Goal: Task Accomplishment & Management: Manage account settings

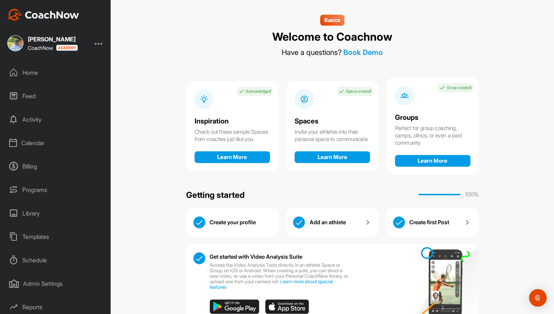
click at [33, 166] on div "Billing" at bounding box center [55, 166] width 103 height 18
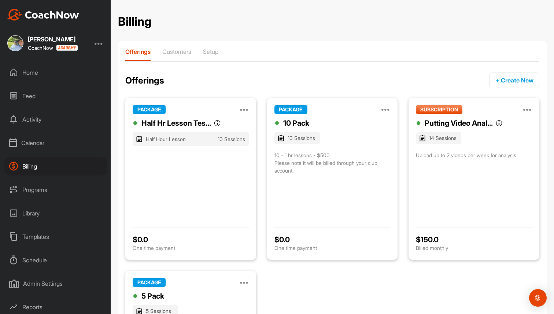
click at [33, 143] on div "Calendar" at bounding box center [55, 143] width 103 height 18
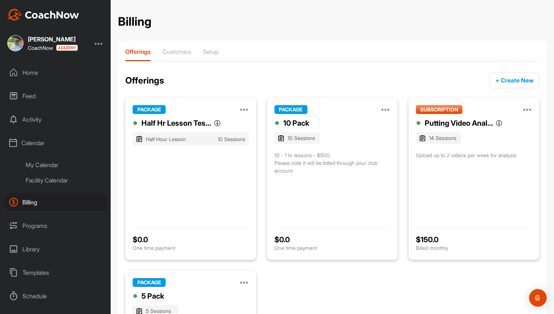
click at [43, 165] on div "My Calendar" at bounding box center [64, 164] width 87 height 15
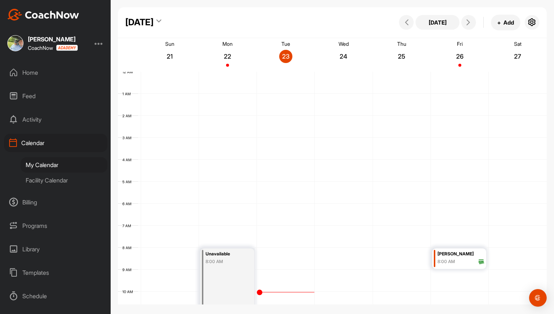
scroll to position [127, 0]
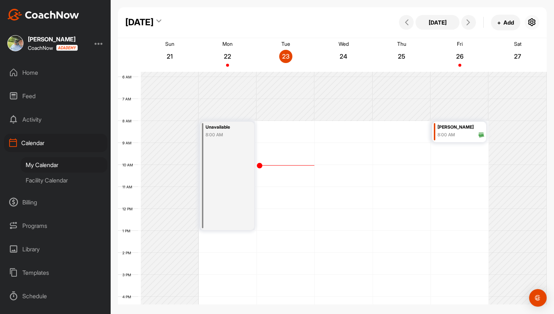
click at [532, 24] on icon "button" at bounding box center [532, 22] width 9 height 9
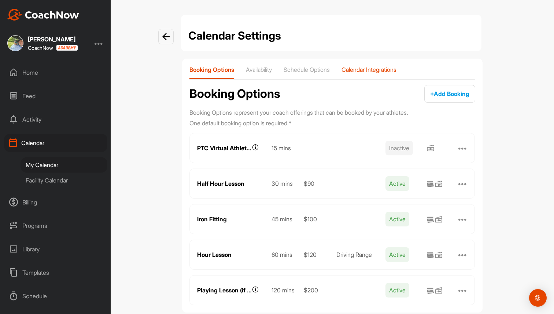
click at [368, 69] on p "Calendar Integrations" at bounding box center [369, 69] width 55 height 7
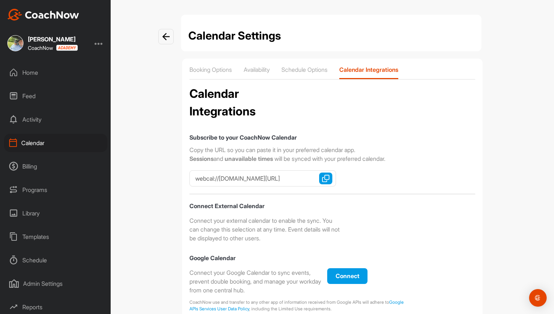
checkbox input "true"
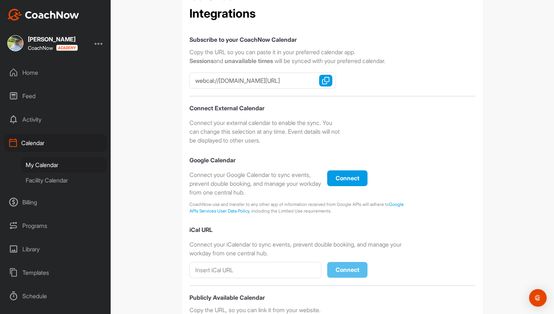
scroll to position [176, 0]
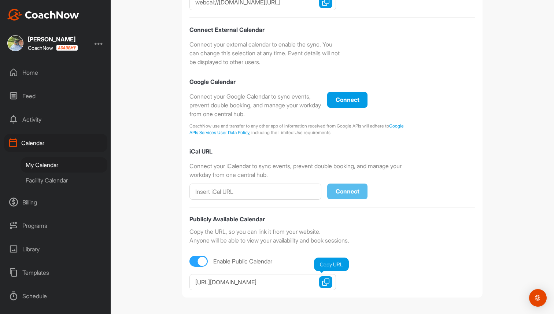
click at [323, 283] on img "button" at bounding box center [325, 282] width 7 height 7
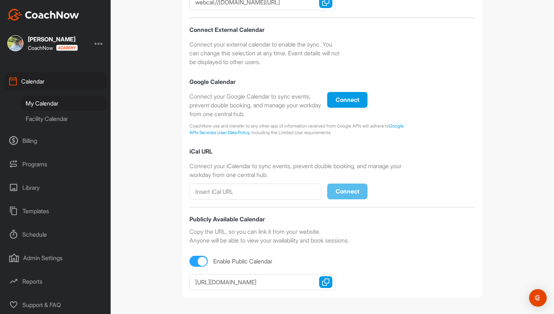
click at [44, 262] on div "Admin Settings" at bounding box center [55, 258] width 103 height 18
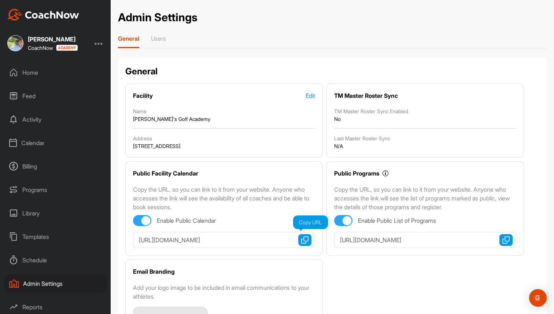
click at [306, 238] on img "button" at bounding box center [304, 239] width 7 height 7
click at [30, 167] on div "Billing" at bounding box center [55, 166] width 103 height 18
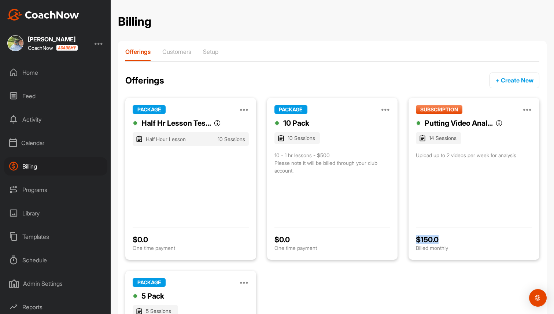
drag, startPoint x: 442, startPoint y: 239, endPoint x: 410, endPoint y: 239, distance: 32.6
click at [410, 239] on div "SUBSCRIPTION Manage Edit Clone Deactivate Putting Video Anal... Putting Video A…" at bounding box center [474, 179] width 131 height 162
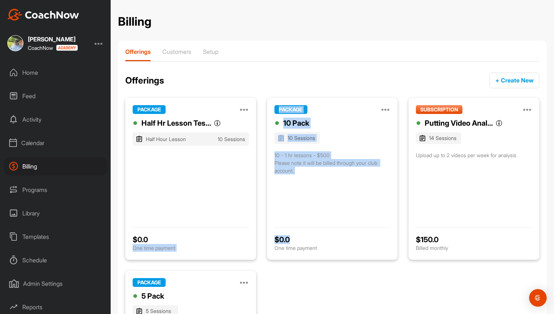
drag, startPoint x: 291, startPoint y: 239, endPoint x: 256, endPoint y: 239, distance: 35.2
click at [256, 239] on div "PACKAGE Manage Edit Clone Deactivate Half Hr Lesson Tes... Half Hr Lesson Test …" at bounding box center [332, 265] width 414 height 335
click at [312, 225] on div "PACKAGE Manage Edit Clone Deactivate 10 Pack 10 Sessions 10 - 1 hr lessons - $5…" at bounding box center [332, 179] width 131 height 162
drag, startPoint x: 273, startPoint y: 154, endPoint x: 314, endPoint y: 176, distance: 46.1
click at [314, 175] on div "PACKAGE Manage Edit Clone Deactivate 10 Pack 10 Sessions 10 - 1 hr lessons - $5…" at bounding box center [332, 179] width 131 height 162
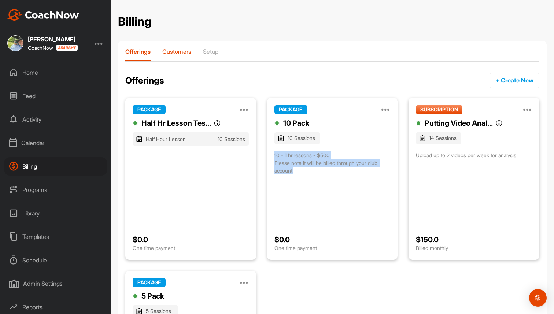
click at [184, 52] on p "Customers" at bounding box center [176, 51] width 29 height 7
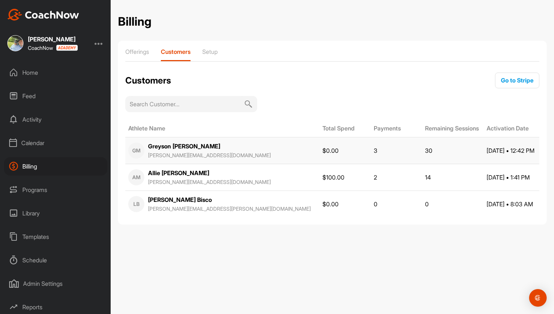
click at [180, 146] on strong "Greyson Mair" at bounding box center [184, 146] width 72 height 7
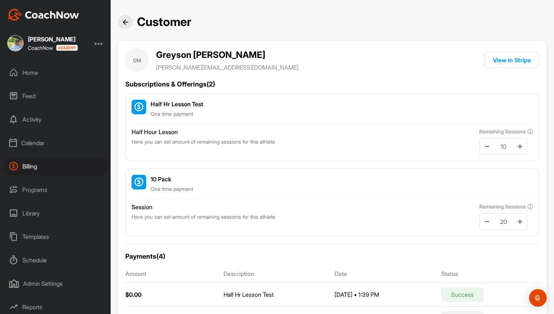
click at [101, 44] on div at bounding box center [99, 43] width 9 height 9
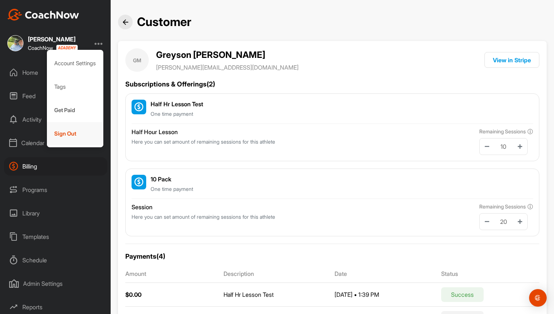
click at [74, 129] on div "Sign Out" at bounding box center [75, 133] width 57 height 23
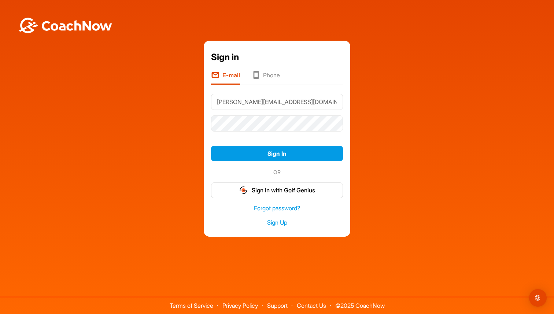
click at [283, 102] on input "[PERSON_NAME][EMAIL_ADDRESS][DOMAIN_NAME]" at bounding box center [277, 102] width 132 height 16
type input "[PERSON_NAME][EMAIL_ADDRESS][DOMAIN_NAME]"
click at [284, 155] on button "Sign In" at bounding box center [277, 154] width 132 height 16
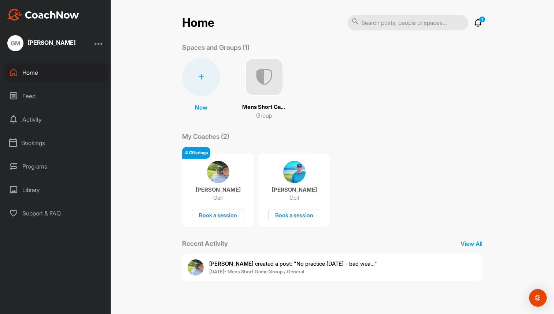
click at [216, 179] on img at bounding box center [218, 172] width 22 height 22
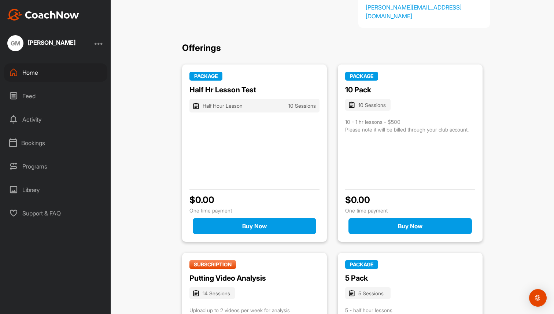
scroll to position [65, 0]
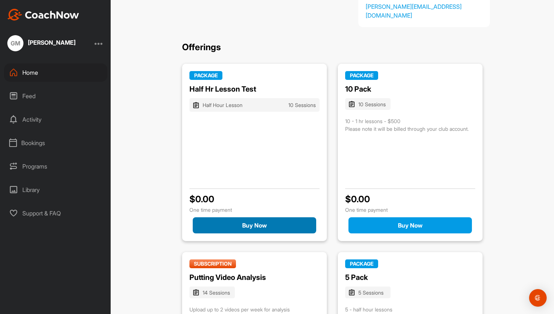
click at [286, 222] on button "Buy Now" at bounding box center [255, 225] width 124 height 16
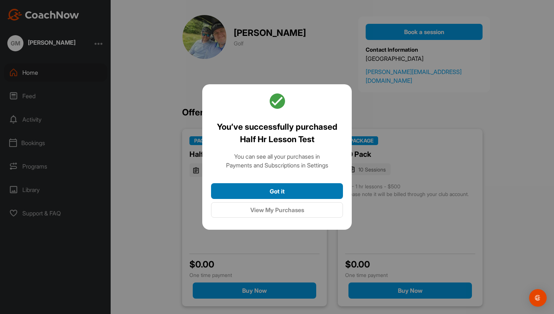
click at [273, 190] on button "Got it" at bounding box center [277, 191] width 132 height 16
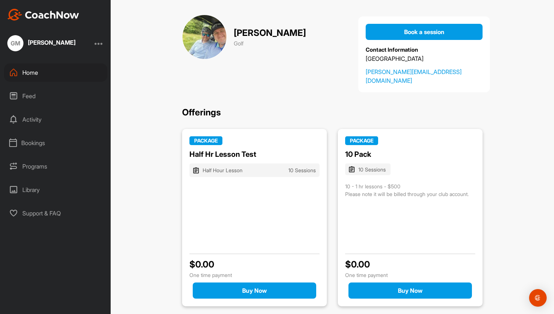
click at [99, 44] on div at bounding box center [99, 43] width 9 height 9
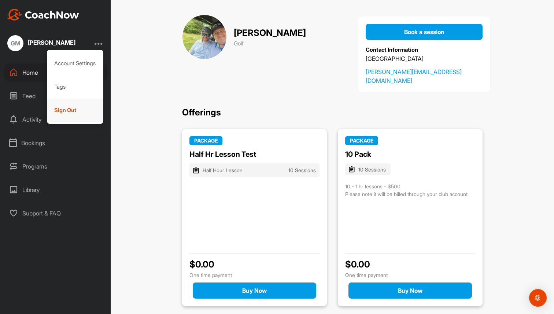
click at [75, 109] on div "Sign Out" at bounding box center [75, 110] width 57 height 23
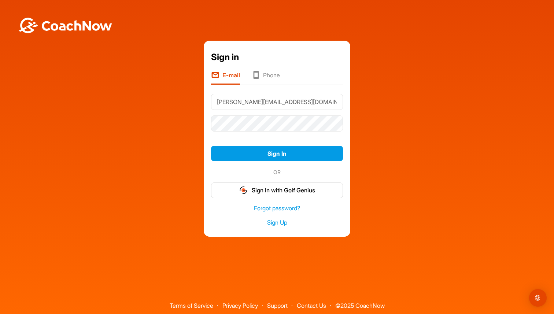
click at [249, 100] on input "brad+greyson@golfgenius.com" at bounding box center [277, 102] width 132 height 16
type input "brad@golfgenius.com"
click at [313, 150] on button "Sign In" at bounding box center [277, 154] width 132 height 16
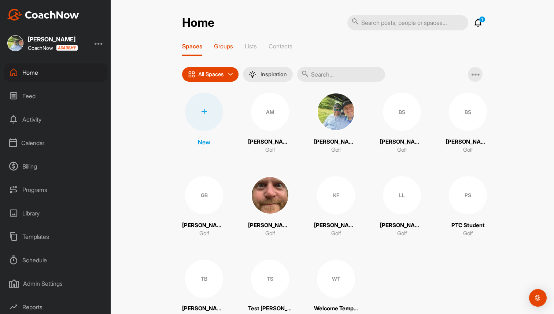
click at [224, 48] on p "Groups" at bounding box center [223, 46] width 19 height 7
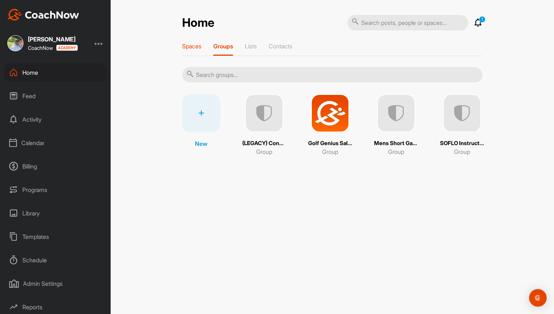
click at [191, 44] on p "Spaces" at bounding box center [191, 46] width 19 height 7
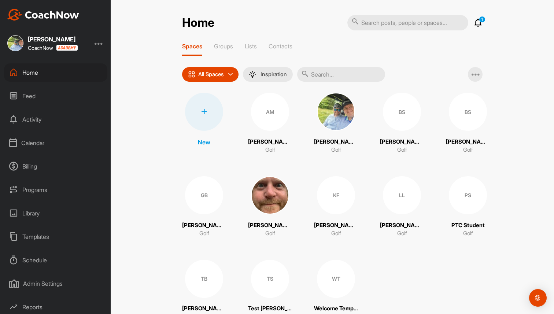
click at [26, 170] on div "Billing" at bounding box center [55, 166] width 103 height 18
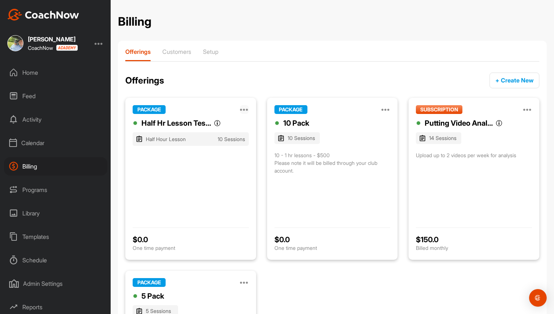
click at [242, 107] on icon at bounding box center [244, 109] width 9 height 9
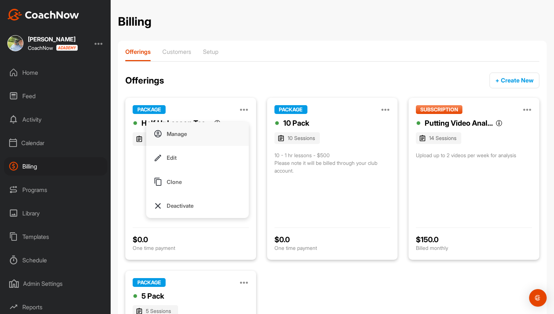
click at [181, 136] on p "Manage" at bounding box center [177, 134] width 20 height 8
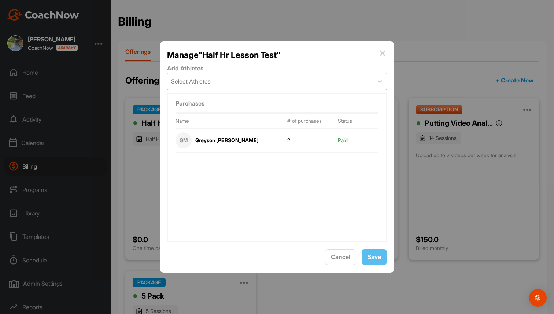
click at [242, 84] on div "Select Athletes" at bounding box center [271, 81] width 206 height 17
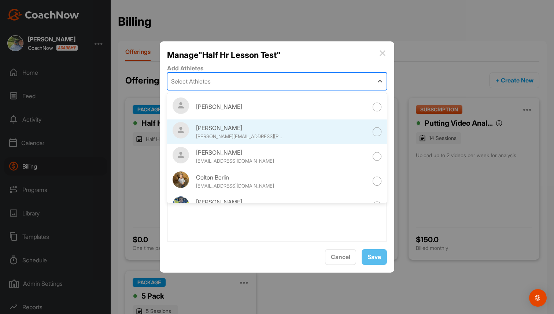
click at [229, 143] on div "Josh Allen brad+josh@golfgenius.com" at bounding box center [277, 132] width 220 height 25
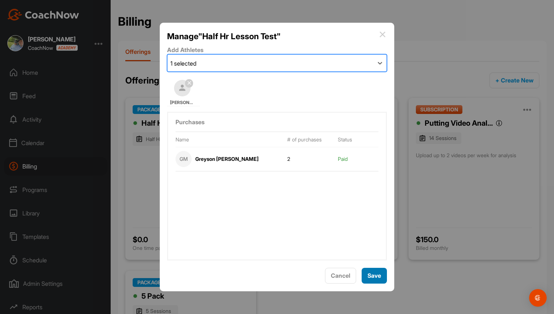
click at [373, 275] on span "Save" at bounding box center [375, 275] width 14 height 7
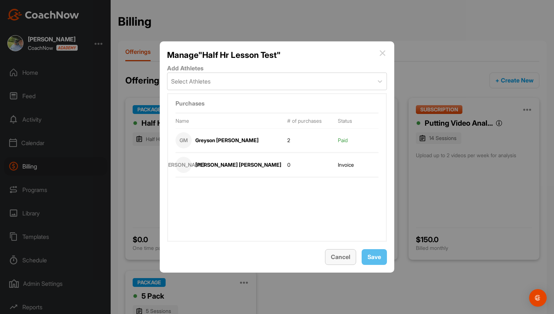
click at [348, 256] on span "Cancel" at bounding box center [340, 256] width 19 height 7
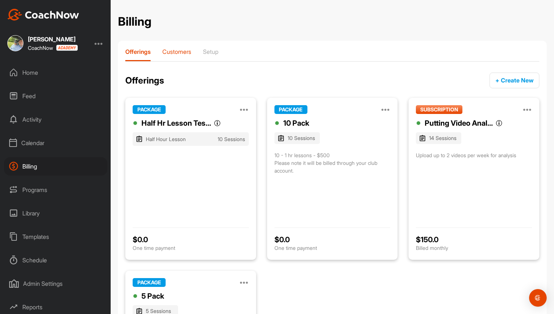
click at [177, 55] on div "Customers" at bounding box center [176, 54] width 29 height 13
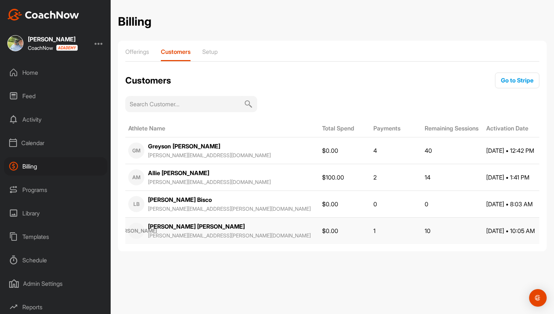
click at [175, 228] on strong "Josh Allen" at bounding box center [196, 226] width 97 height 7
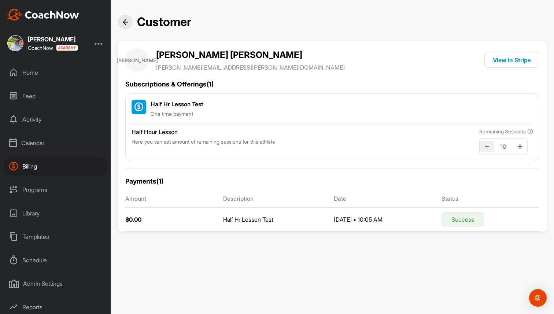
click at [486, 146] on icon at bounding box center [487, 146] width 4 height 5
click at [485, 144] on icon at bounding box center [487, 146] width 4 height 5
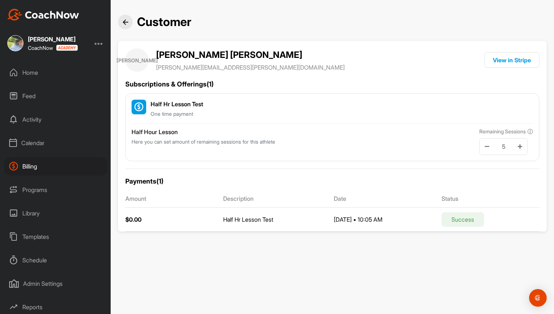
click at [522, 153] on div "5" at bounding box center [504, 146] width 48 height 17
click at [522, 151] on button at bounding box center [520, 147] width 15 height 12
click at [488, 149] on button at bounding box center [487, 147] width 15 height 12
type input "6"
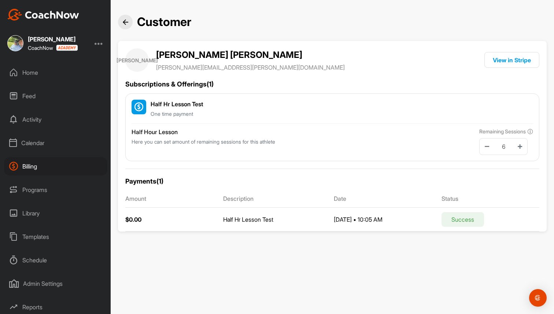
click at [34, 168] on div "Billing" at bounding box center [55, 166] width 103 height 18
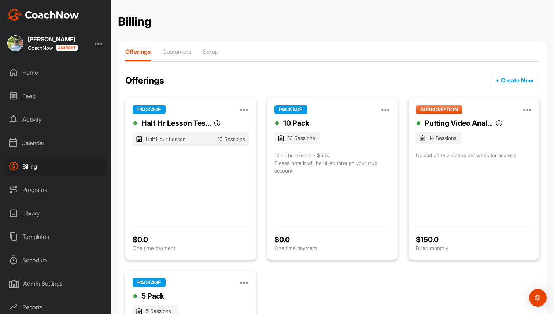
click at [34, 76] on div "Home" at bounding box center [55, 72] width 103 height 18
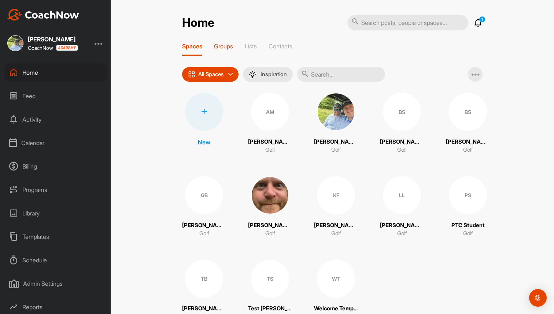
click at [224, 44] on p "Groups" at bounding box center [223, 46] width 19 height 7
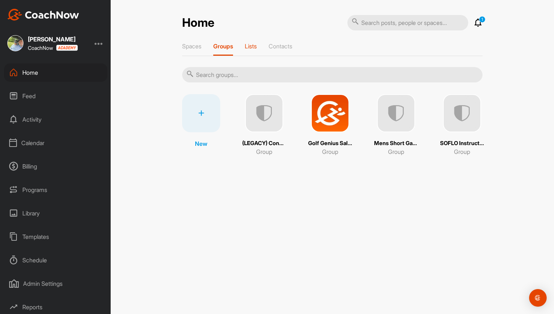
click at [249, 48] on p "Lists" at bounding box center [251, 46] width 12 height 7
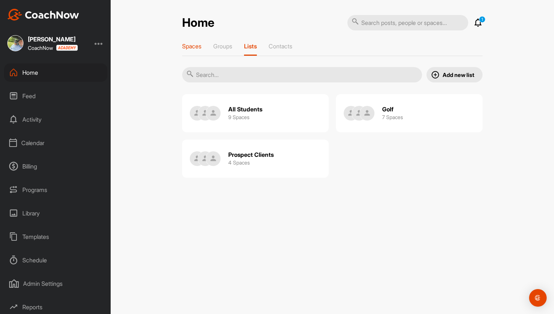
click at [196, 47] on p "Spaces" at bounding box center [191, 46] width 19 height 7
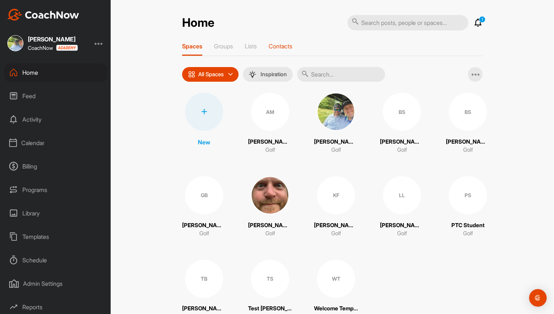
click at [277, 47] on p "Contacts" at bounding box center [281, 46] width 24 height 7
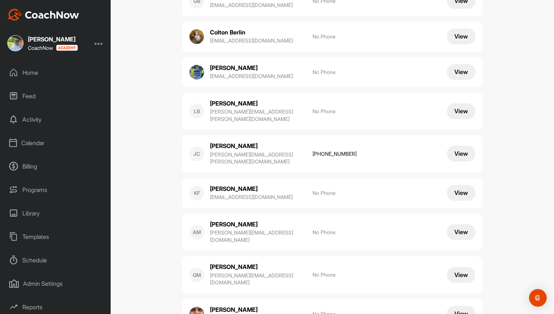
scroll to position [244, 0]
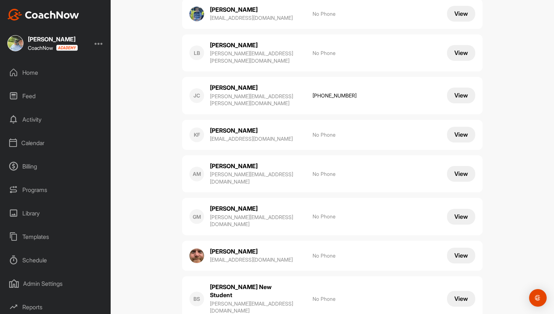
click at [455, 166] on button "View" at bounding box center [461, 174] width 28 height 16
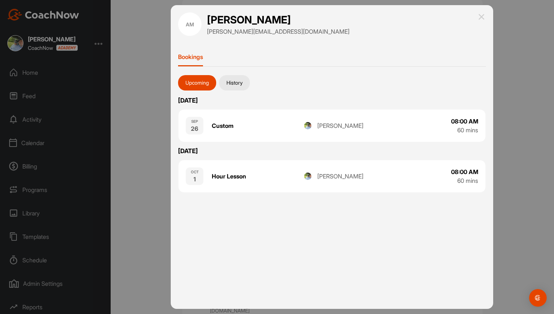
click at [239, 83] on button "History" at bounding box center [234, 82] width 31 height 15
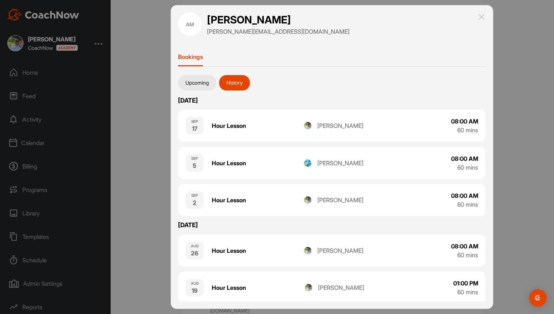
click at [198, 82] on button "Upcoming" at bounding box center [197, 82] width 38 height 15
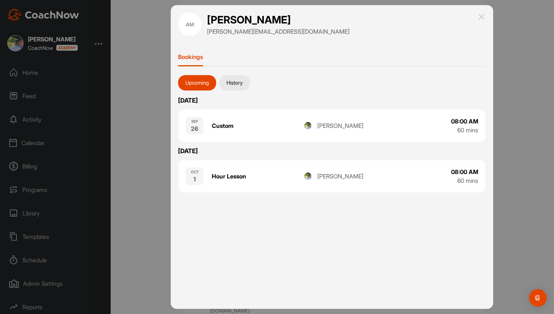
click at [482, 15] on img at bounding box center [481, 16] width 9 height 9
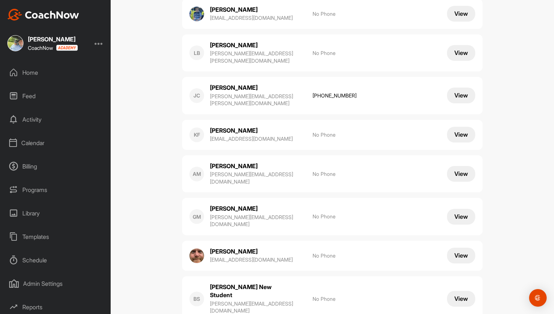
click at [36, 98] on div "Feed" at bounding box center [55, 96] width 103 height 18
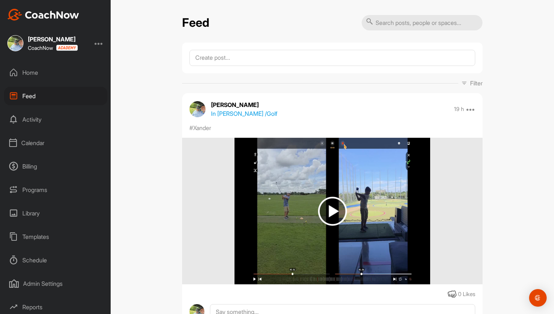
click at [36, 120] on div "Activity" at bounding box center [55, 119] width 103 height 18
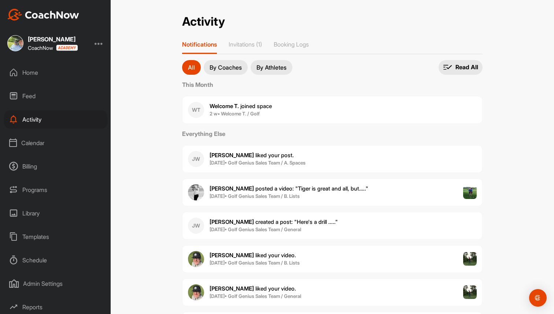
click at [43, 140] on div "Calendar" at bounding box center [55, 143] width 103 height 18
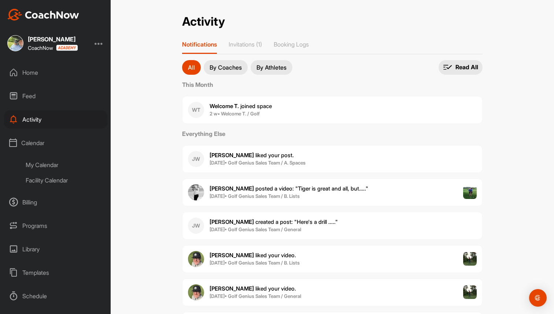
click at [43, 166] on div "My Calendar" at bounding box center [64, 164] width 87 height 15
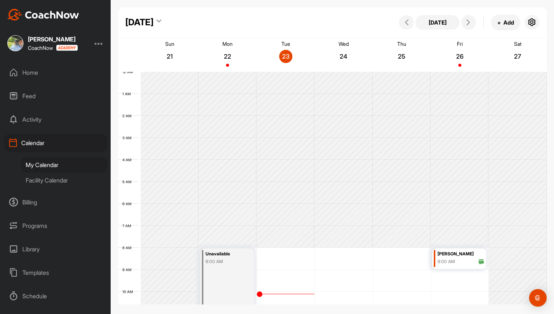
scroll to position [127, 0]
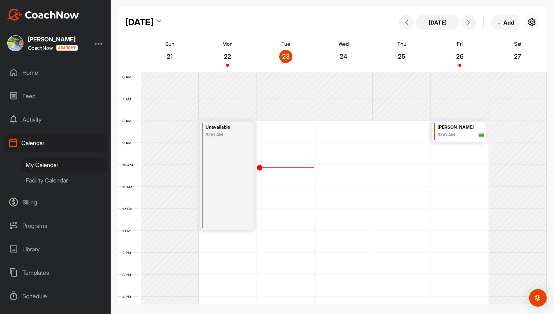
click at [535, 22] on icon "button" at bounding box center [532, 22] width 9 height 9
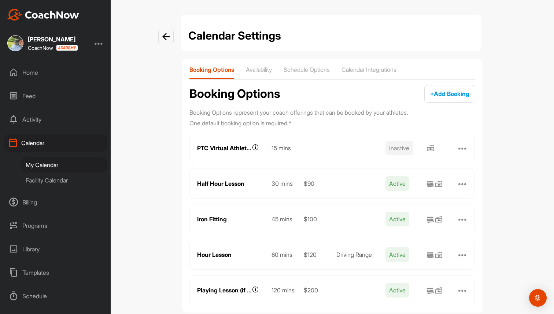
scroll to position [15, 0]
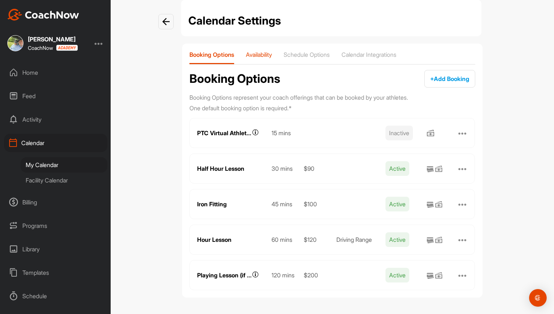
click at [269, 53] on p "Availability" at bounding box center [259, 54] width 26 height 7
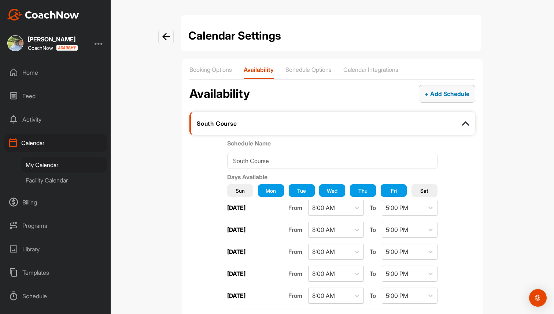
click at [451, 99] on button "+ Add Schedule" at bounding box center [447, 94] width 56 height 18
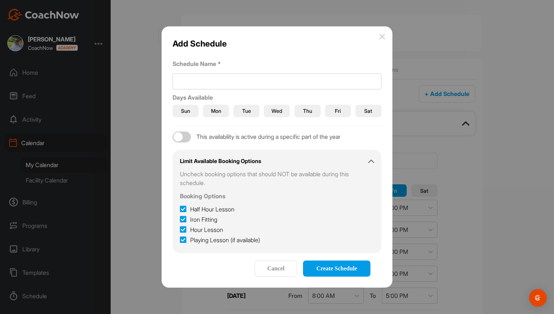
click at [180, 137] on div at bounding box center [178, 136] width 9 height 9
checkbox input "true"
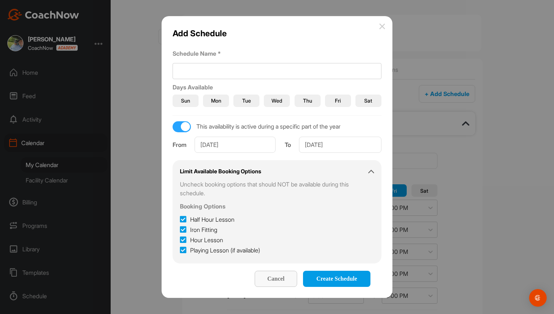
click at [271, 278] on span "Cancel" at bounding box center [275, 279] width 17 height 6
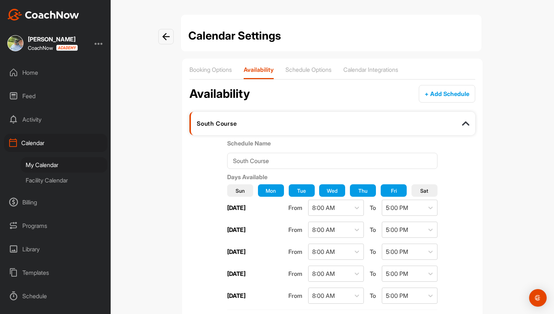
click at [54, 162] on div "My Calendar" at bounding box center [64, 164] width 87 height 15
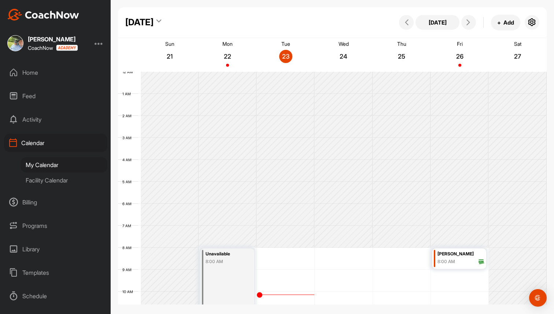
scroll to position [127, 0]
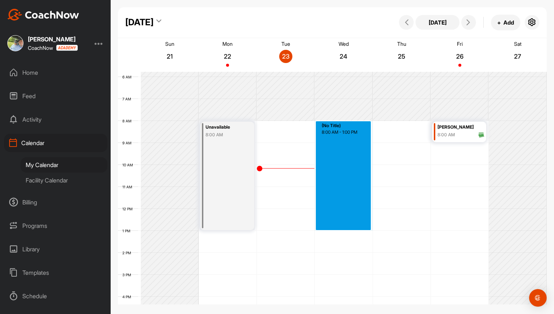
drag, startPoint x: 344, startPoint y: 123, endPoint x: 348, endPoint y: 228, distance: 105.3
click at [348, 228] on div "12 AM 1 AM 2 AM 3 AM 4 AM 5 AM 6 AM 7 AM 8 AM 9 AM 10 AM 11 AM 12 PM 1 PM 2 PM …" at bounding box center [332, 209] width 429 height 528
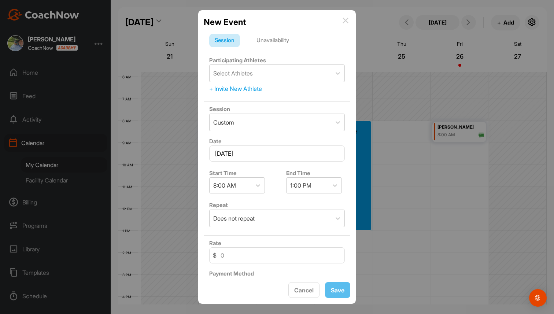
click at [280, 39] on div "Unavailability" at bounding box center [273, 41] width 44 height 14
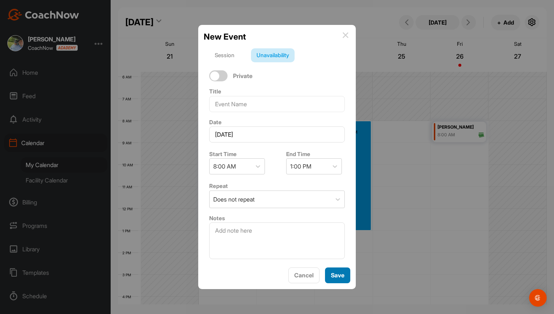
click at [335, 276] on span "Save" at bounding box center [338, 275] width 14 height 7
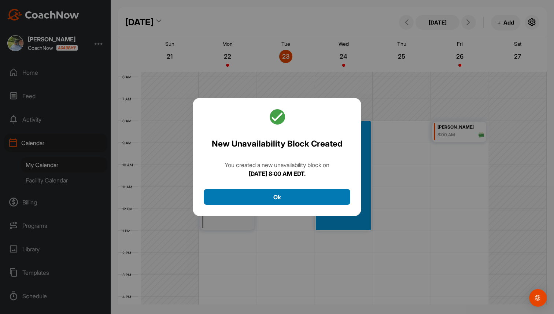
click at [300, 190] on button "Ok" at bounding box center [277, 197] width 147 height 16
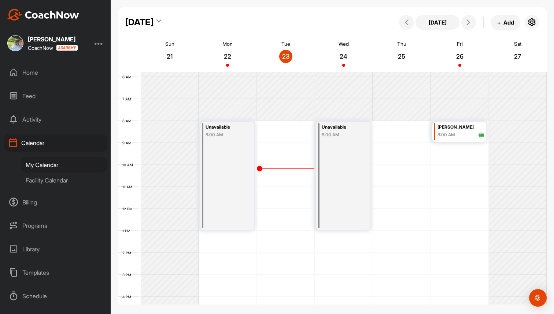
click at [458, 132] on div "8:00 AM" at bounding box center [461, 135] width 47 height 7
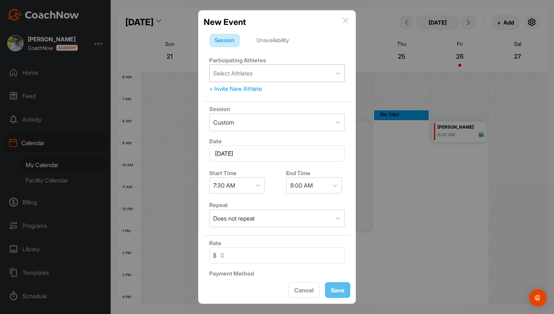
click at [261, 76] on div "Select Athletes" at bounding box center [271, 73] width 122 height 17
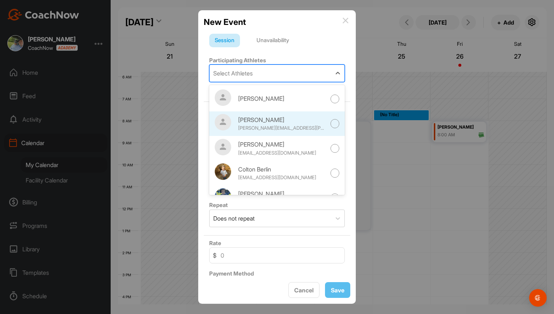
click at [265, 117] on div "Josh Allen" at bounding box center [282, 119] width 88 height 9
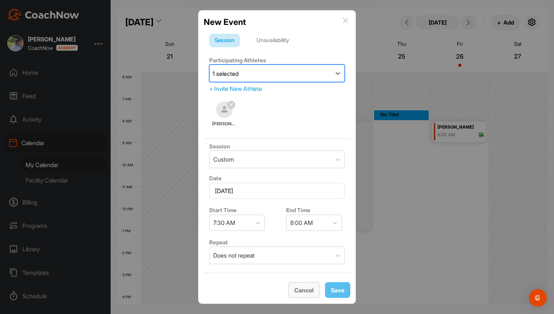
click at [306, 293] on span "Cancel" at bounding box center [303, 290] width 19 height 7
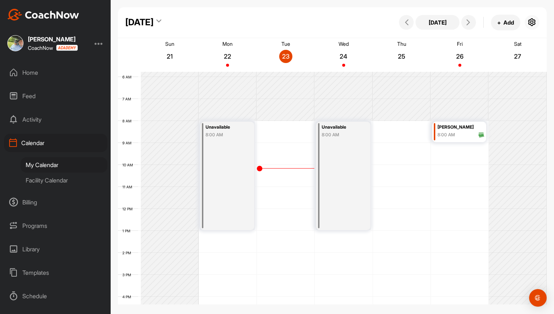
click at [536, 21] on icon "button" at bounding box center [532, 22] width 9 height 9
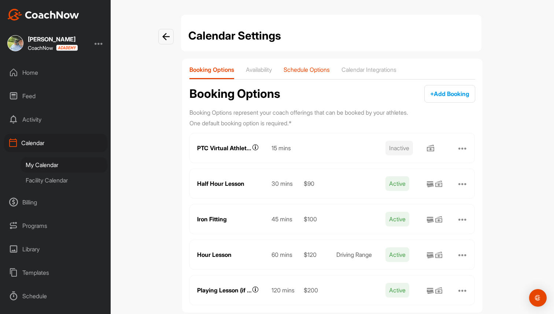
click at [330, 69] on p "Schedule Options" at bounding box center [307, 69] width 46 height 7
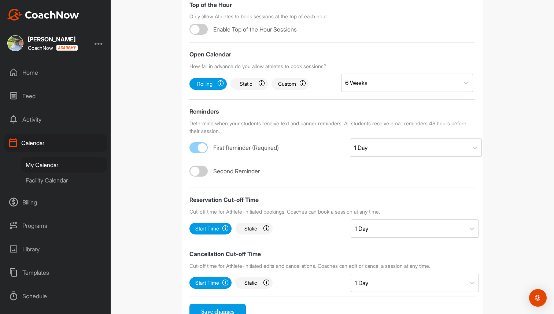
scroll to position [260, 0]
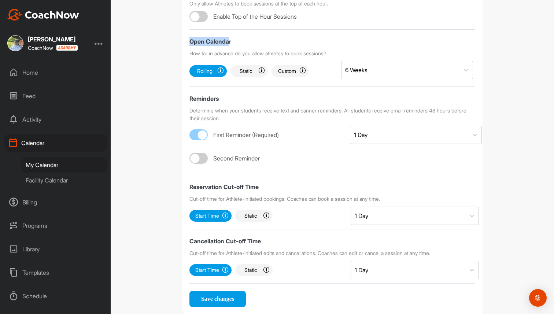
drag, startPoint x: 189, startPoint y: 56, endPoint x: 229, endPoint y: 57, distance: 40.7
click at [229, 57] on div "Booking Options Availability Schedule Options Calendar Integrations Schedule Op…" at bounding box center [332, 57] width 301 height 516
click at [225, 83] on div "Rolling Calendar is always open for the selected period. Every day a new day be…" at bounding box center [332, 70] width 284 height 26
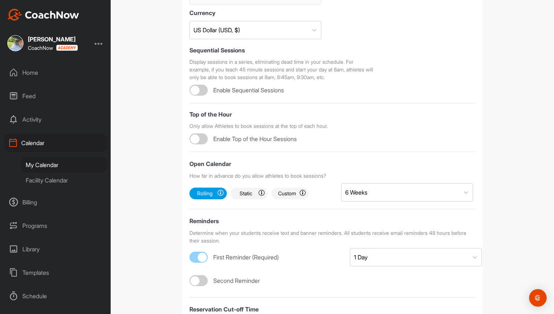
scroll to position [135, 0]
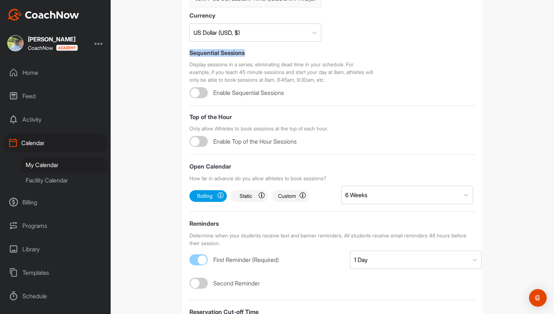
drag, startPoint x: 189, startPoint y: 69, endPoint x: 278, endPoint y: 77, distance: 89.1
click at [278, 77] on div "Sequential Sessions Display sessions in a series, eliminating dead time in your…" at bounding box center [283, 71] width 186 height 53
click at [363, 118] on form "Timezone (GMT-05:00) Eastern Time (US & Canada) Currency US Dollar (USD, $) Seq…" at bounding box center [333, 203] width 286 height 459
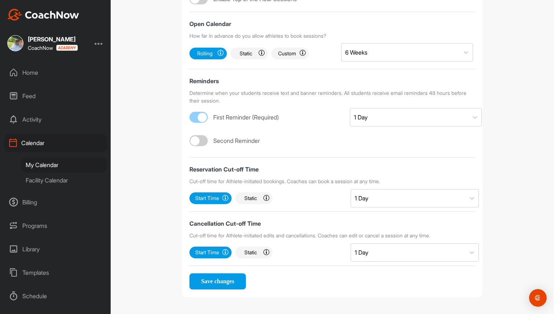
scroll to position [294, 0]
click at [193, 140] on div at bounding box center [195, 140] width 9 height 9
click at [388, 139] on div "Select..." at bounding box center [409, 141] width 118 height 18
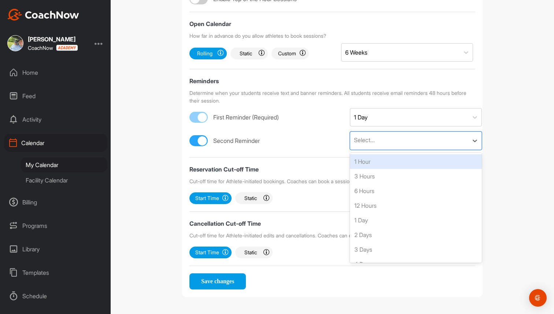
click at [202, 141] on div at bounding box center [202, 140] width 9 height 9
checkbox input "false"
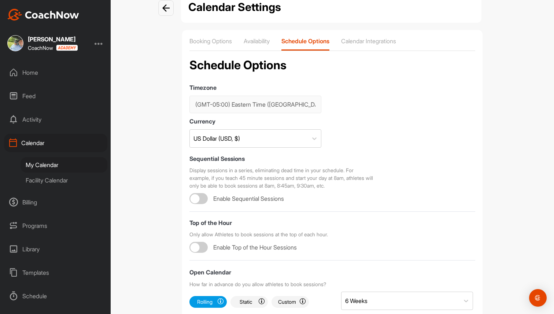
scroll to position [0, 0]
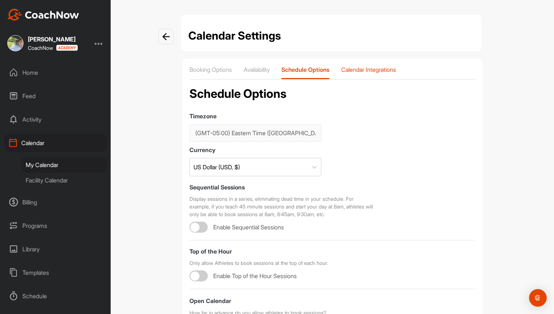
click at [383, 71] on p "Calendar Integrations" at bounding box center [368, 69] width 55 height 7
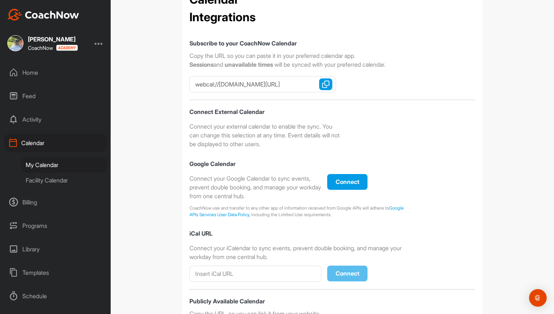
scroll to position [176, 0]
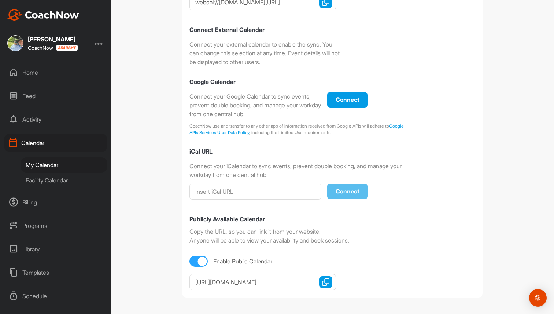
click at [287, 208] on div "Subscribe to your CoachNow Calendar Copy the URL so you can paste it in your pr…" at bounding box center [333, 124] width 286 height 334
click at [54, 145] on div "Calendar" at bounding box center [55, 143] width 103 height 18
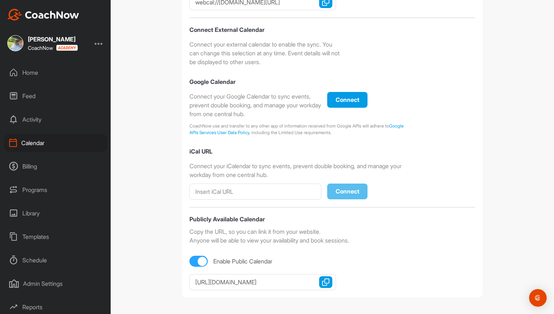
click at [29, 165] on div "Billing" at bounding box center [55, 166] width 103 height 18
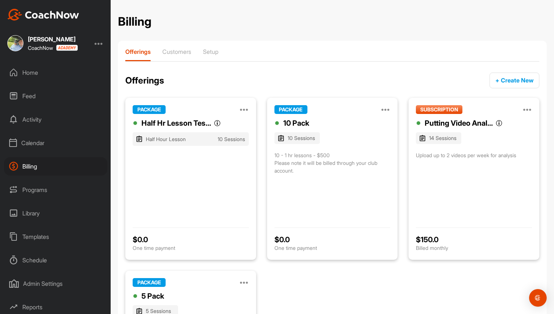
click at [38, 189] on div "Programs" at bounding box center [55, 190] width 103 height 18
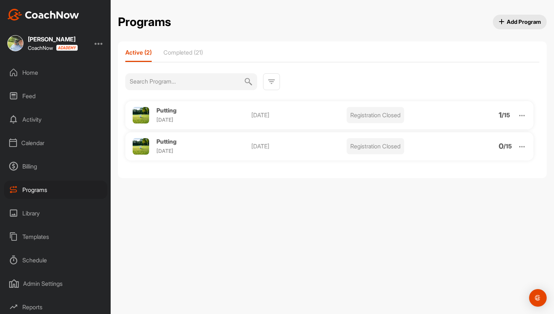
click at [519, 21] on span "Add Program" at bounding box center [520, 22] width 43 height 8
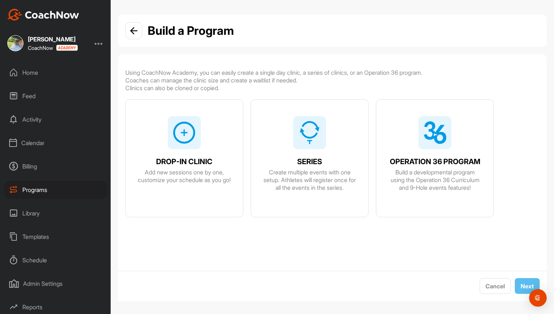
click at [201, 125] on div "DROP-IN CLINIC Add new sessions one by one, customize your schedule as you go!" at bounding box center [184, 167] width 117 height 134
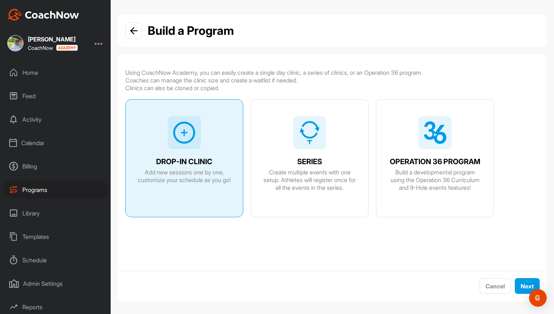
click at [302, 146] on div at bounding box center [309, 132] width 33 height 33
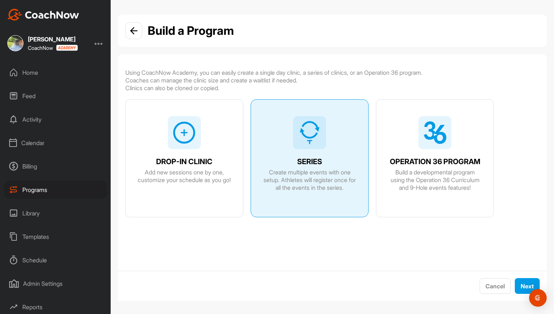
click at [135, 34] on img at bounding box center [133, 30] width 7 height 7
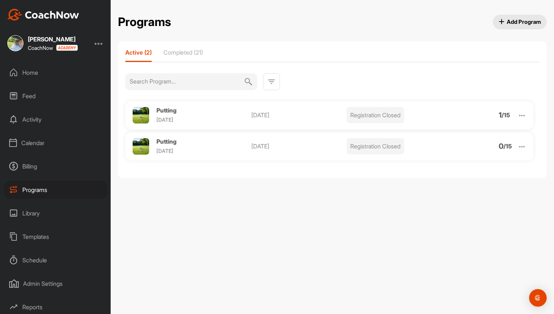
click at [168, 110] on span "Putting" at bounding box center [167, 110] width 20 height 7
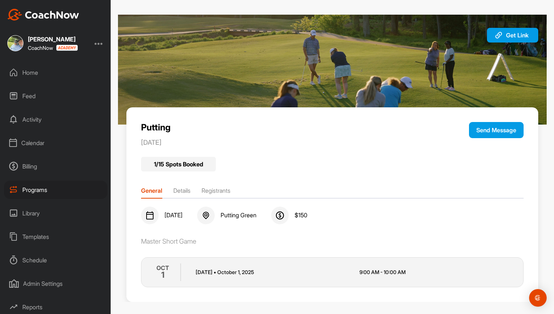
click at [177, 195] on li "Details" at bounding box center [181, 192] width 17 height 12
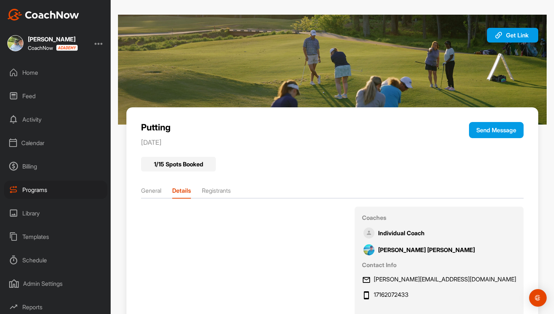
click at [213, 189] on li "Registrants" at bounding box center [216, 192] width 29 height 12
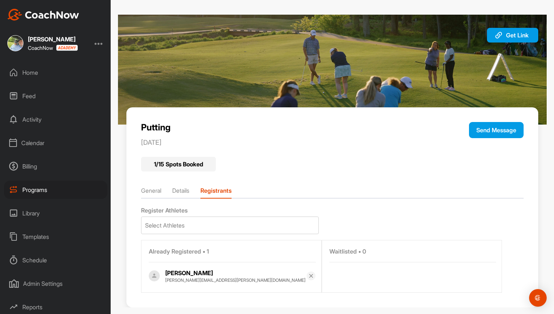
click at [157, 190] on li "General" at bounding box center [151, 192] width 20 height 12
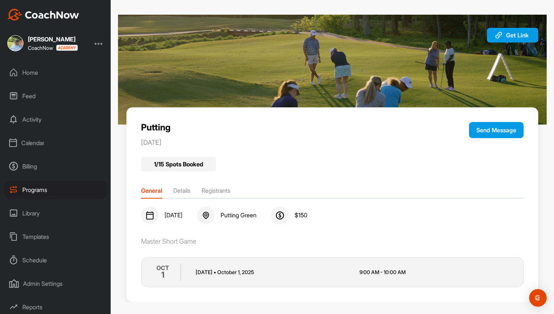
click at [214, 194] on li "Registrants" at bounding box center [216, 192] width 29 height 12
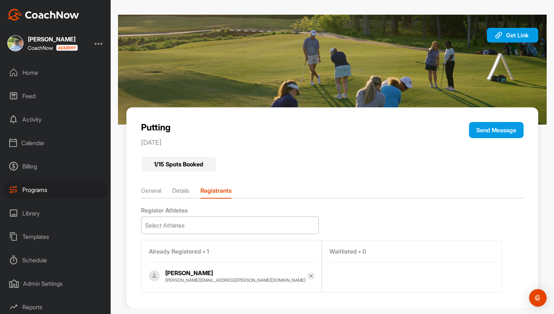
click at [195, 225] on div "Select Athletes" at bounding box center [230, 225] width 177 height 17
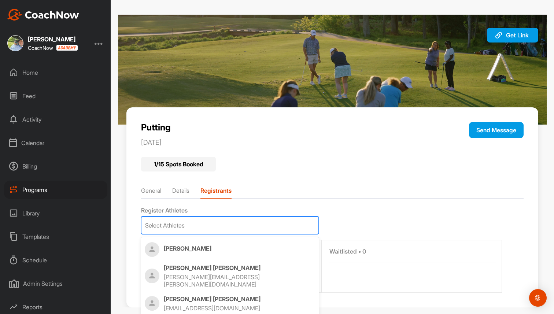
click at [203, 221] on div "Select Athletes" at bounding box center [230, 225] width 177 height 17
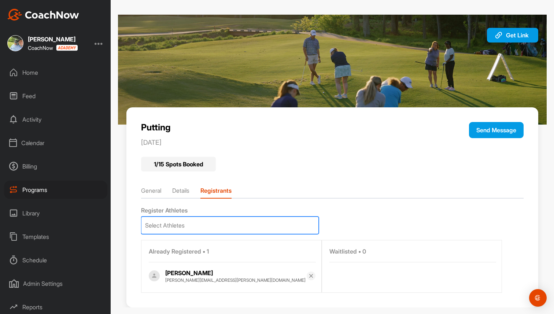
click at [158, 188] on li "General" at bounding box center [151, 192] width 20 height 12
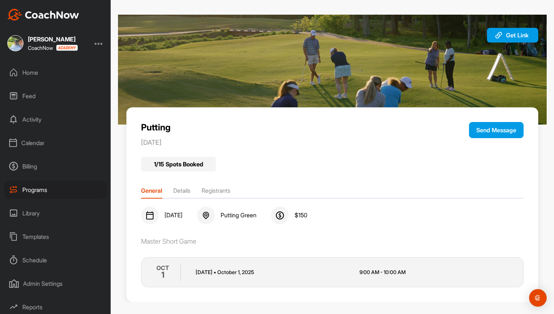
click at [506, 132] on button "Send Message" at bounding box center [496, 130] width 55 height 16
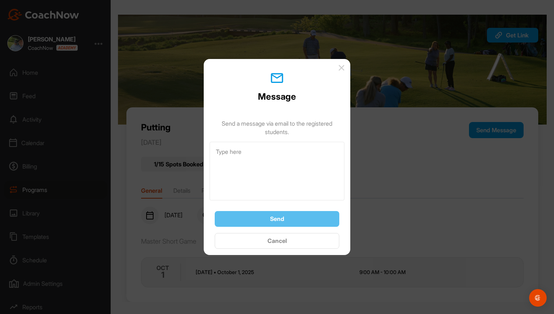
click at [340, 66] on img at bounding box center [342, 68] width 6 height 6
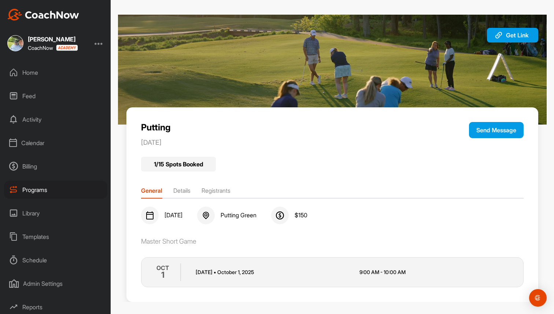
click at [223, 194] on li "Registrants" at bounding box center [216, 192] width 29 height 12
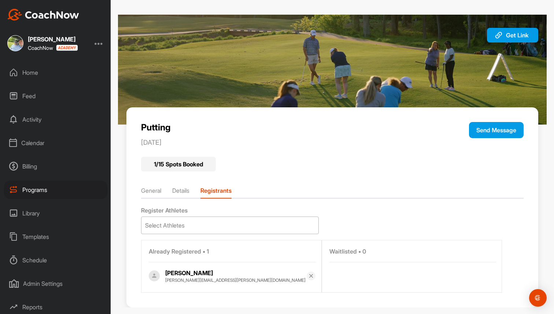
click at [214, 233] on div "Select Athletes" at bounding box center [230, 225] width 177 height 17
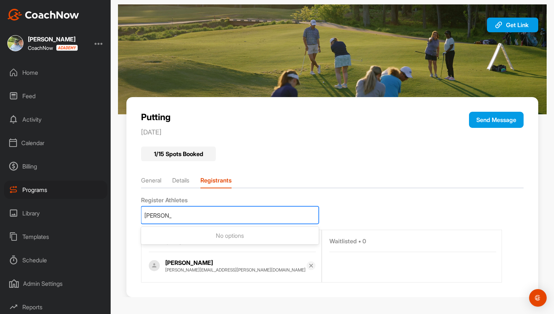
type input "Brad Mair"
click at [40, 73] on div "Home" at bounding box center [55, 72] width 103 height 18
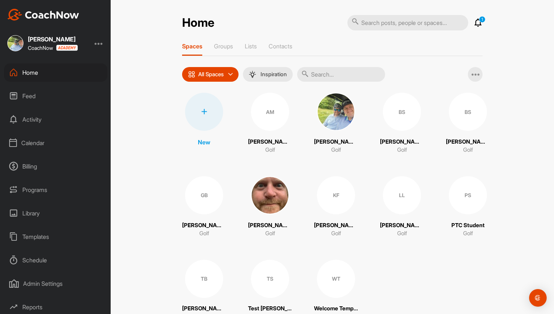
click at [33, 188] on div "Programs" at bounding box center [55, 190] width 103 height 18
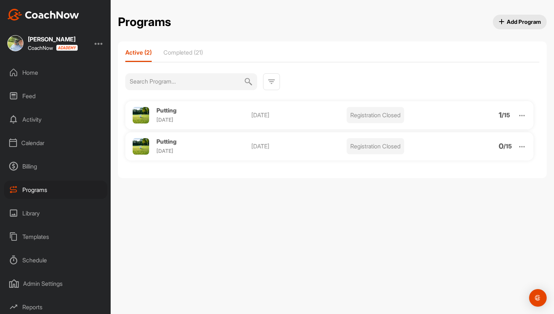
click at [48, 70] on div "Home" at bounding box center [55, 72] width 103 height 18
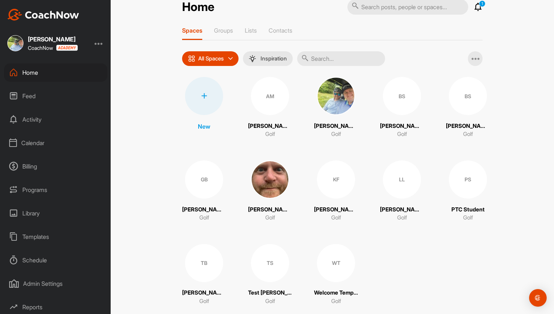
scroll to position [13, 0]
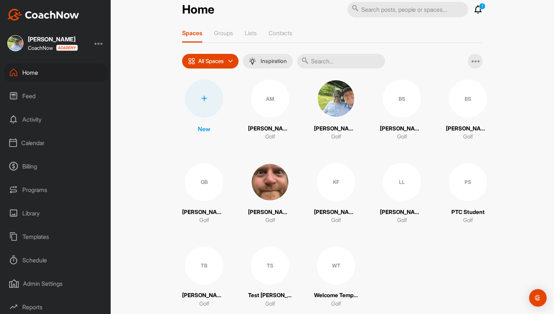
click at [30, 189] on div "Programs" at bounding box center [55, 190] width 103 height 18
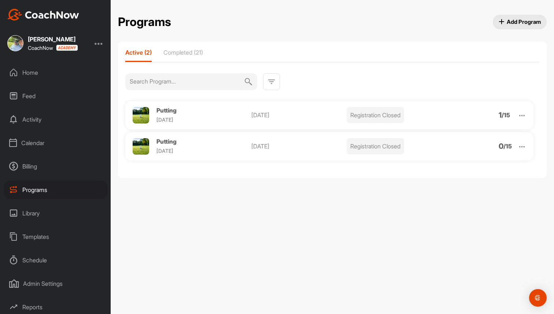
click at [165, 106] on div "Putting Wednesday Oct 1, 2025 Registration Closed 1 / 15" at bounding box center [329, 115] width 408 height 28
click at [166, 111] on span "Putting" at bounding box center [167, 110] width 20 height 7
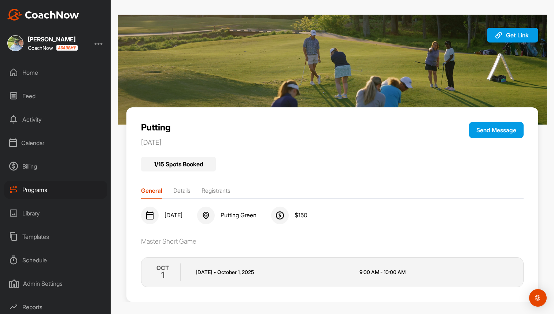
click at [221, 191] on li "Registrants" at bounding box center [216, 192] width 29 height 12
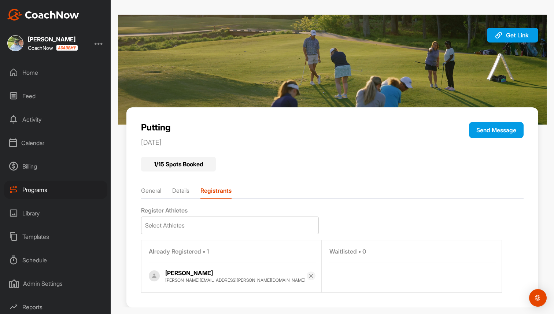
click at [48, 73] on div "Home" at bounding box center [55, 72] width 103 height 18
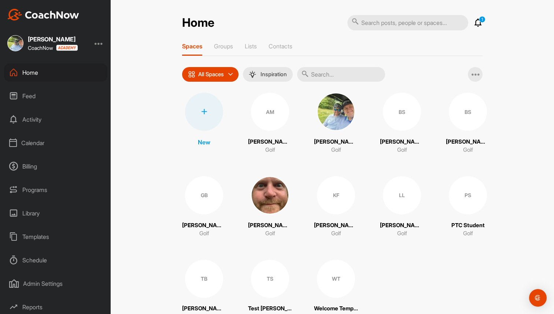
click at [475, 203] on div "PS" at bounding box center [468, 195] width 38 height 38
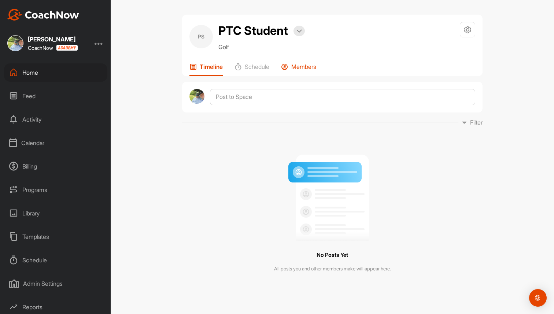
click at [302, 69] on p "Members" at bounding box center [303, 66] width 25 height 7
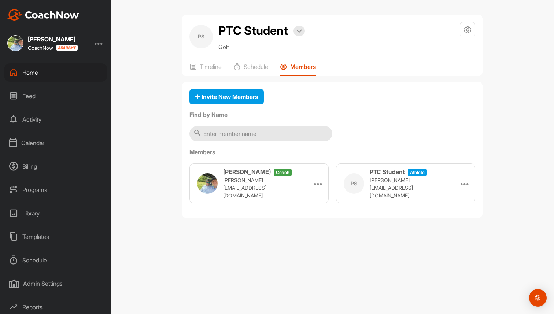
click at [34, 74] on div "Home" at bounding box center [55, 72] width 103 height 18
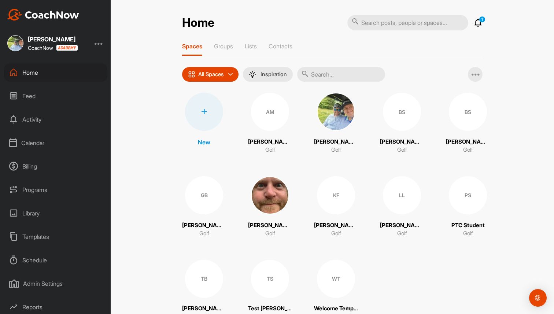
click at [251, 286] on div "TS" at bounding box center [270, 279] width 38 height 38
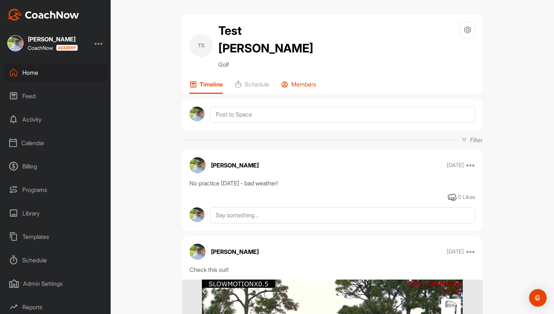
click at [293, 81] on div "Members" at bounding box center [298, 87] width 35 height 13
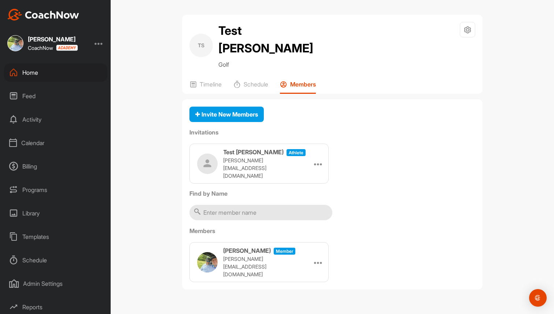
click at [48, 189] on div "Programs" at bounding box center [55, 190] width 103 height 18
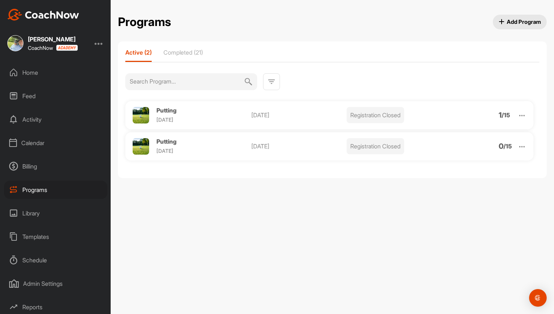
click at [176, 113] on span "Putting" at bounding box center [167, 110] width 20 height 7
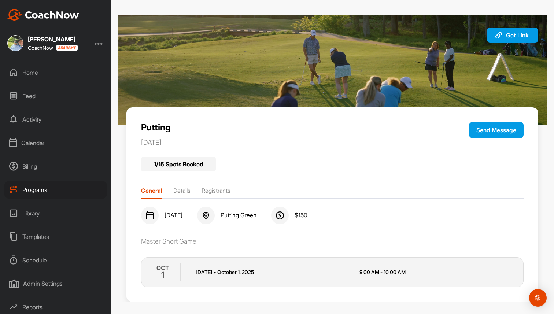
click at [223, 192] on li "Registrants" at bounding box center [216, 192] width 29 height 12
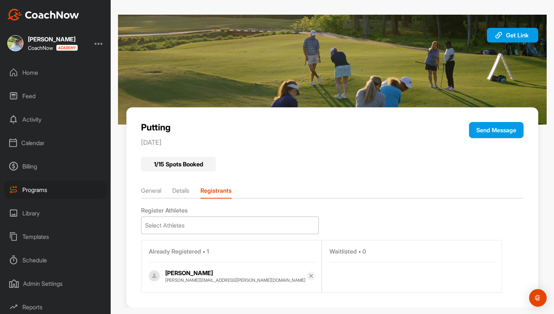
click at [231, 225] on div "Select Athletes" at bounding box center [230, 225] width 177 height 17
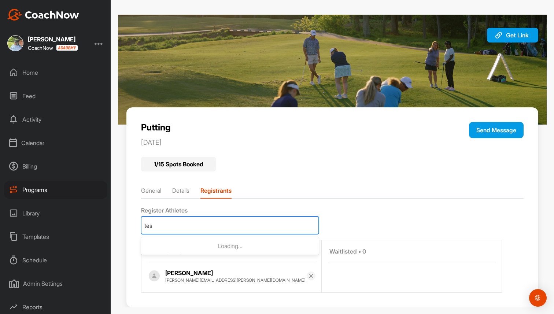
type input "test"
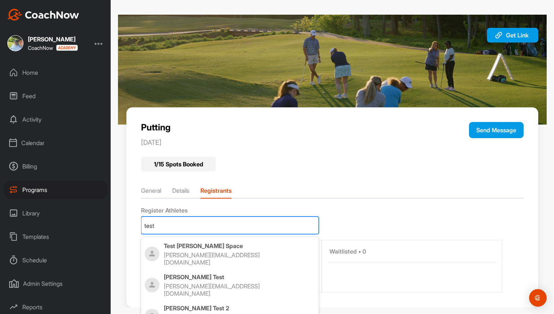
click at [180, 251] on div "Test Brad Space brad+emailspace@golfgenius.com" at bounding box center [239, 254] width 151 height 24
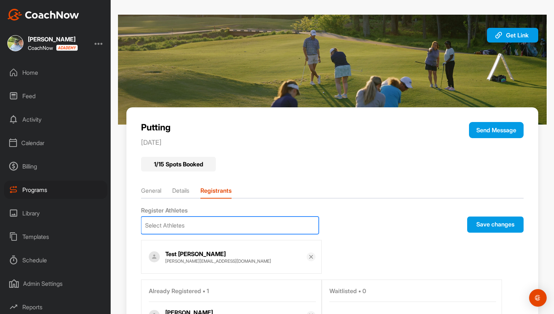
click at [507, 228] on button "Save changes" at bounding box center [495, 225] width 56 height 16
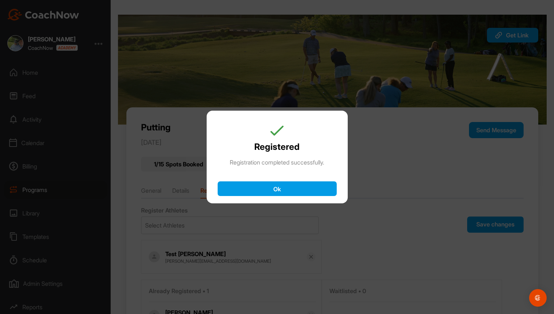
click at [312, 186] on button "Ok" at bounding box center [277, 188] width 119 height 15
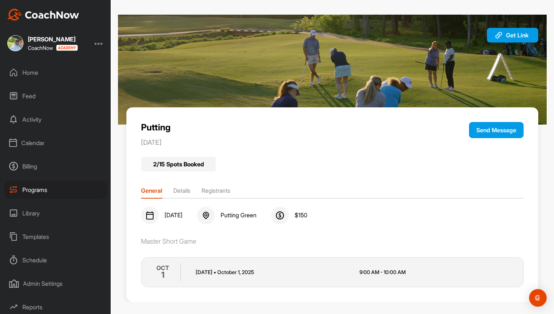
click at [35, 213] on div "Library" at bounding box center [55, 213] width 103 height 18
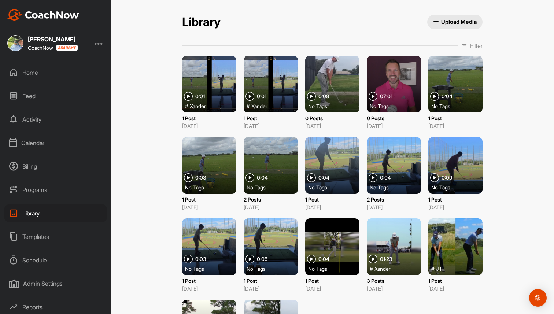
click at [42, 237] on div "Templates" at bounding box center [55, 237] width 103 height 18
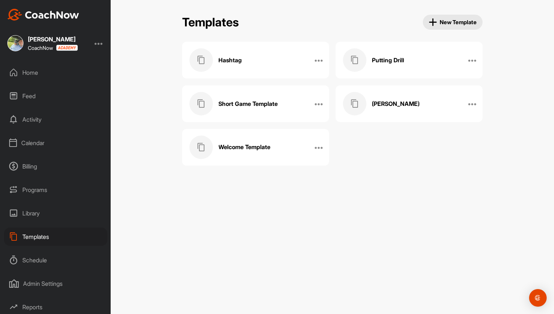
click at [386, 63] on h3 "Putting Drill" at bounding box center [388, 60] width 32 height 8
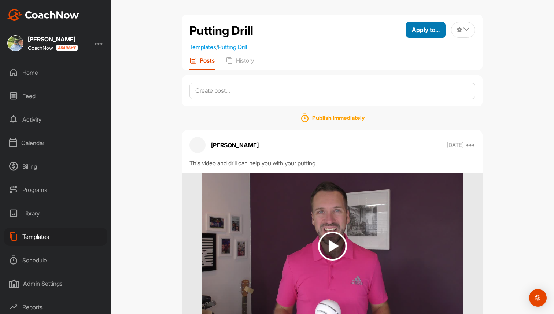
click at [426, 32] on span "Apply to..." at bounding box center [426, 29] width 28 height 7
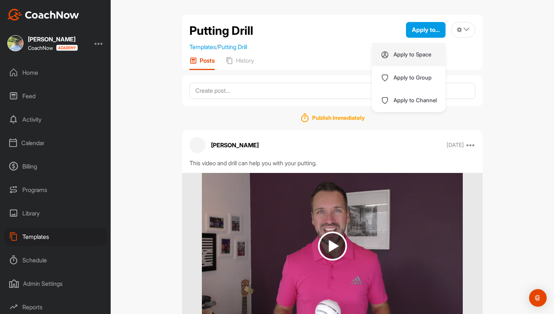
click at [409, 52] on p "Apply to Space" at bounding box center [413, 55] width 38 height 6
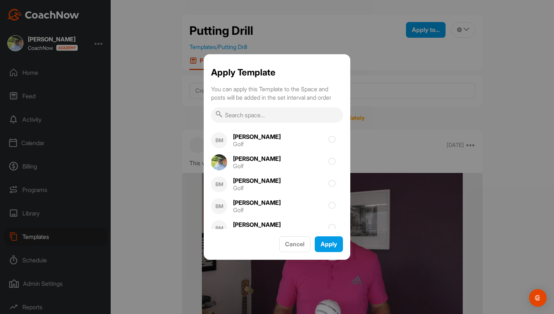
click at [293, 117] on input "text" at bounding box center [277, 114] width 132 height 15
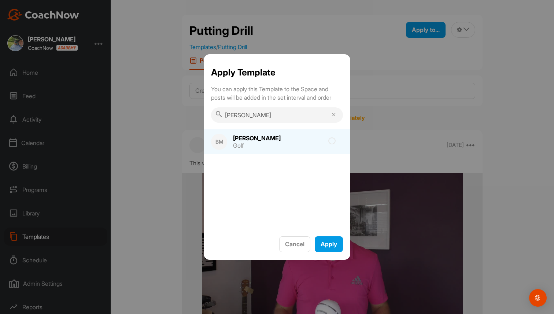
type input "lucy"
click at [234, 142] on div "Lucy Golf" at bounding box center [257, 142] width 61 height 22
checkbox input "true"
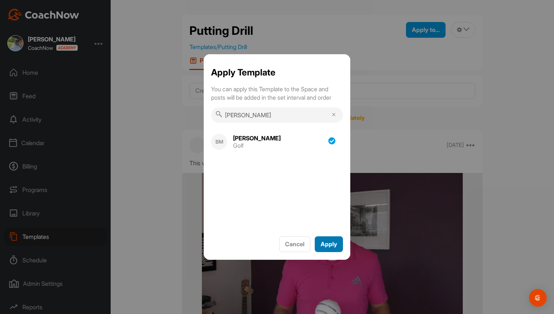
click at [331, 240] on div "Apply" at bounding box center [329, 244] width 16 height 9
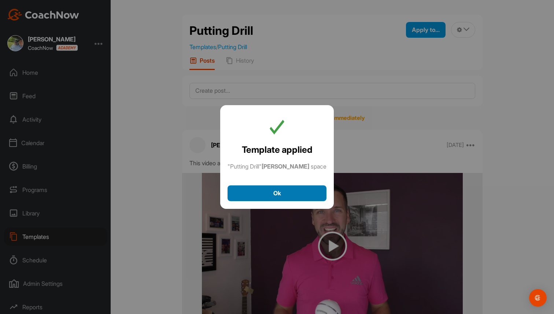
click at [275, 191] on span "Ok" at bounding box center [277, 193] width 8 height 7
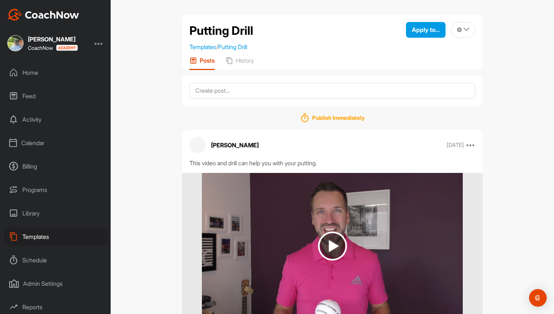
click at [57, 234] on div "Templates" at bounding box center [55, 237] width 103 height 18
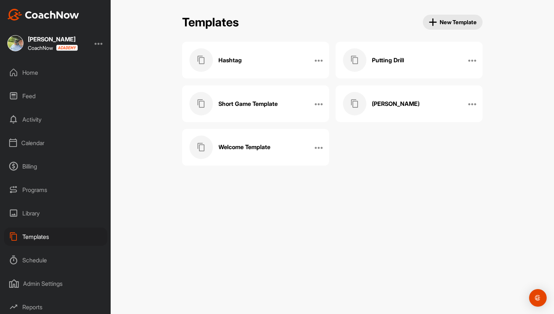
click at [248, 143] on div "Welcome Template" at bounding box center [248, 147] width 117 height 23
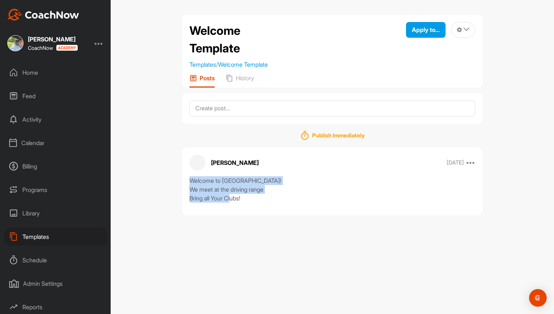
drag, startPoint x: 190, startPoint y: 181, endPoint x: 248, endPoint y: 203, distance: 62.5
click at [248, 203] on div "Brad Mair Dec 30 2024 Copy to ... Edit Edit Tags Pin to top Delete Welcome to B…" at bounding box center [332, 181] width 301 height 68
click at [273, 110] on textarea at bounding box center [333, 108] width 286 height 16
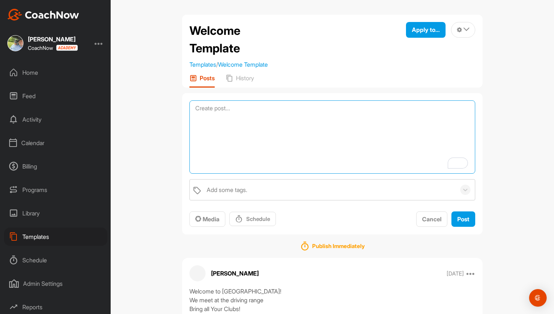
scroll to position [29, 0]
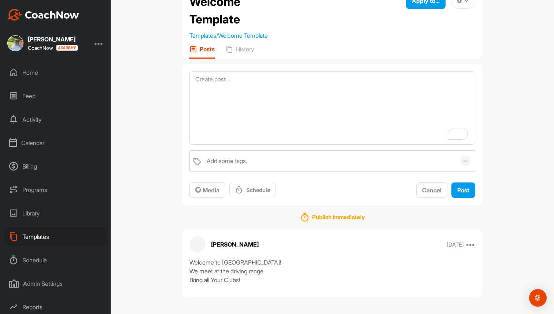
click at [45, 73] on div "Home" at bounding box center [55, 72] width 103 height 18
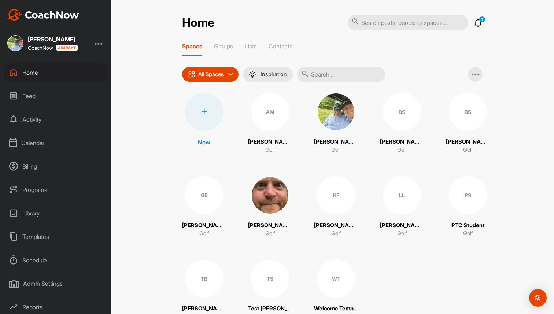
click at [196, 118] on div at bounding box center [204, 112] width 38 height 38
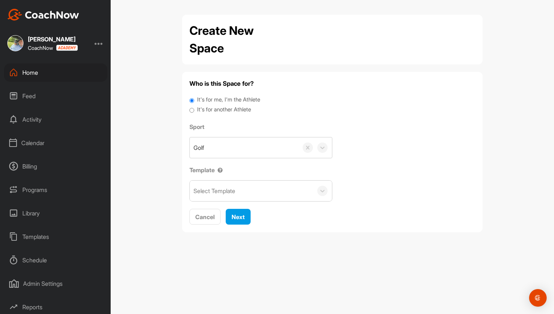
click at [208, 108] on label "It's for another Athlete" at bounding box center [224, 110] width 54 height 8
click at [194, 108] on input "It's for another Athlete" at bounding box center [192, 111] width 5 height 10
radio input "true"
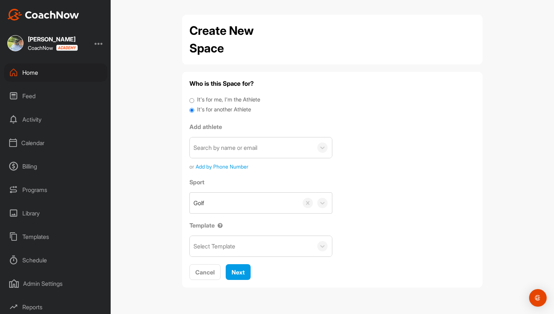
click at [235, 250] on div "Select Template" at bounding box center [215, 246] width 42 height 9
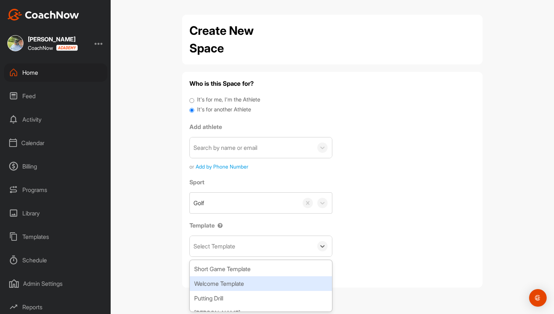
click at [235, 278] on div "Welcome Template" at bounding box center [261, 283] width 142 height 15
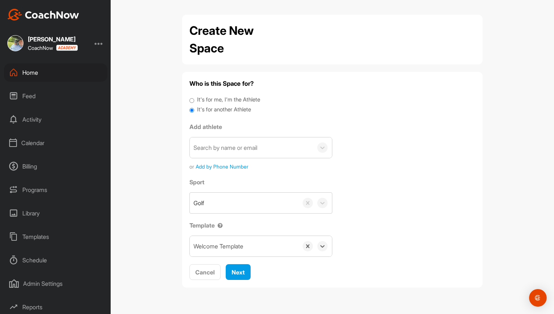
click at [220, 246] on div "Welcome Template" at bounding box center [219, 246] width 50 height 9
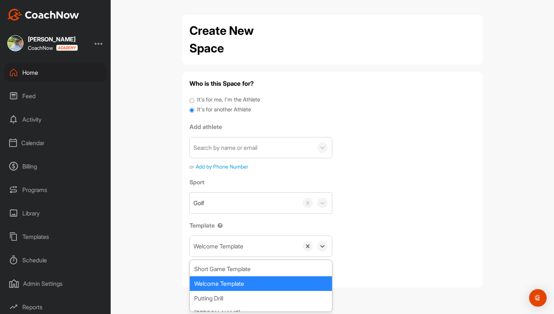
click at [218, 280] on div "Welcome Template" at bounding box center [261, 283] width 142 height 15
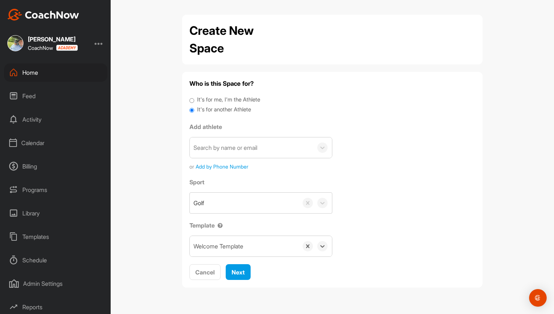
click at [33, 258] on div "Schedule" at bounding box center [55, 260] width 103 height 18
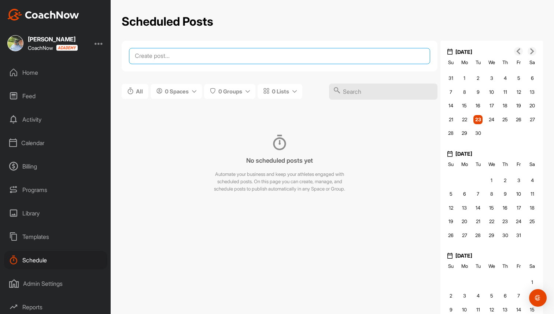
click at [215, 58] on textarea at bounding box center [279, 56] width 301 height 16
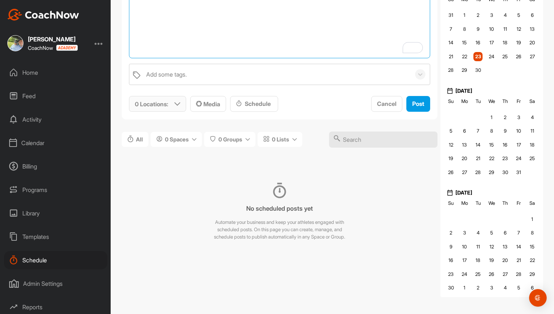
type textarea "Nov Swing Tip"
click at [162, 103] on p "0 Locations :" at bounding box center [151, 104] width 33 height 9
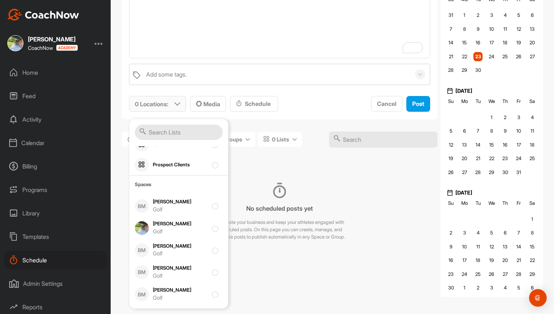
scroll to position [137, 0]
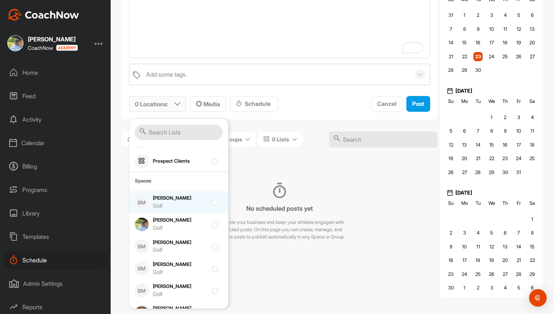
click at [179, 198] on div "Allie Mair Golf" at bounding box center [180, 202] width 55 height 15
checkbox input "true"
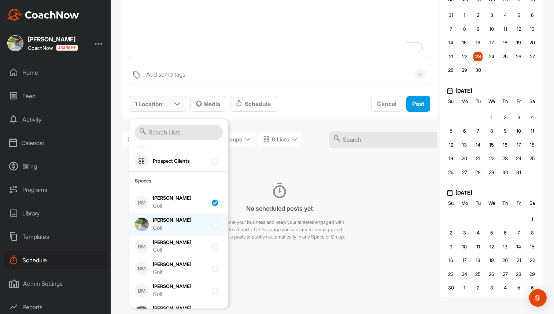
click at [172, 221] on div "Brad Mair Golf" at bounding box center [180, 224] width 55 height 15
checkbox input "true"
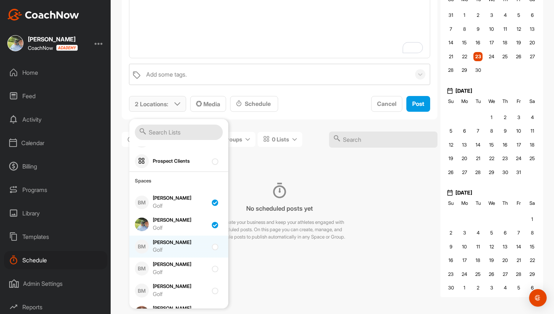
click at [168, 241] on div "Brad SH Golf" at bounding box center [180, 246] width 55 height 15
checkbox input "true"
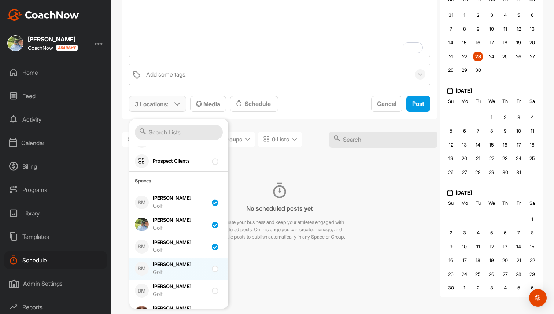
click at [169, 263] on div "Brad Space Golf" at bounding box center [180, 268] width 55 height 15
checkbox input "true"
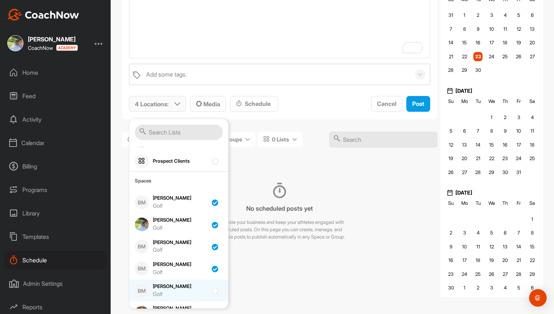
click at [168, 284] on div "Greg Baker Golf" at bounding box center [180, 290] width 55 height 15
checkbox input "true"
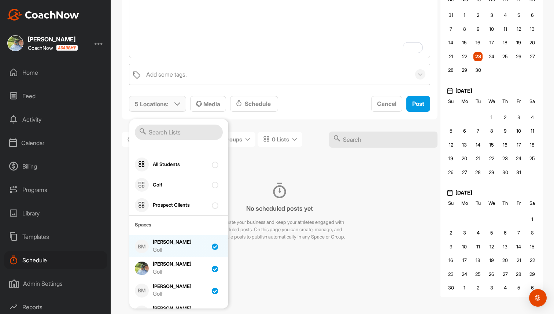
scroll to position [83, 0]
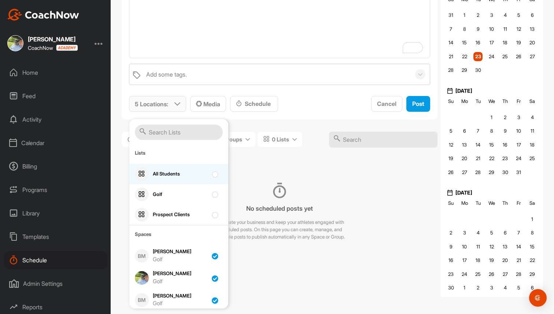
click at [186, 180] on div "All Students" at bounding box center [178, 174] width 99 height 21
checkbox input "true"
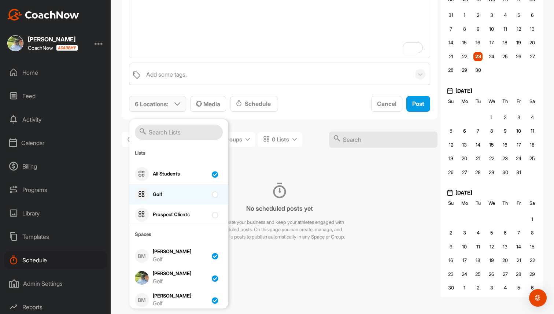
click at [181, 200] on div "Golf" at bounding box center [178, 194] width 99 height 21
checkbox input "true"
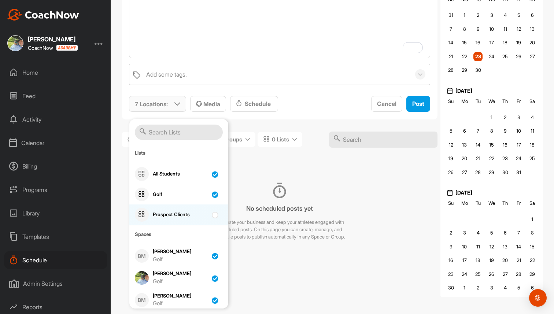
click at [180, 207] on div "Prospect Clients" at bounding box center [178, 215] width 99 height 21
checkbox input "true"
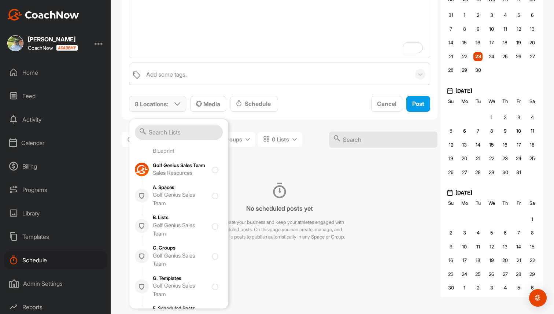
scroll to position [651, 0]
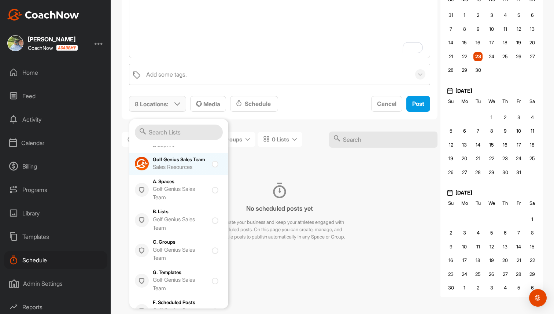
click at [183, 172] on div "Sales Resources" at bounding box center [180, 167] width 55 height 8
checkbox input "true"
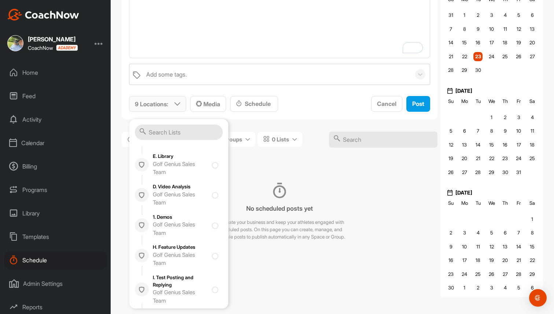
scroll to position [832, 0]
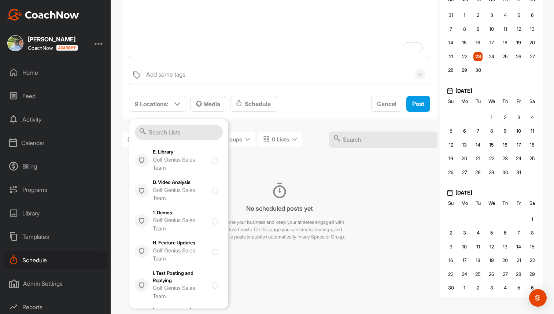
click at [262, 182] on div "No scheduled posts yet Automate your business and keep your athletes engaged wi…" at bounding box center [280, 211] width 316 height 91
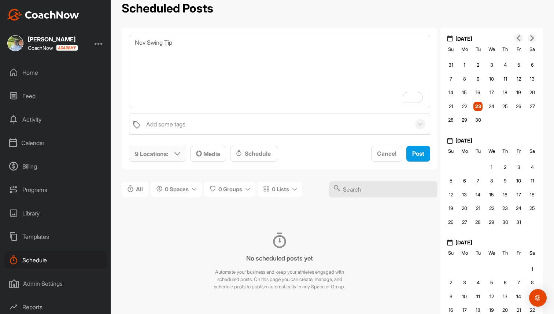
scroll to position [0, 0]
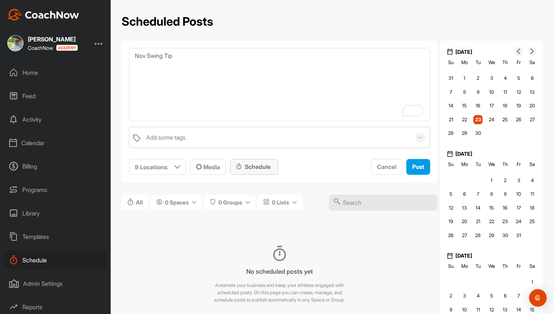
click at [262, 167] on div "Schedule" at bounding box center [254, 166] width 36 height 9
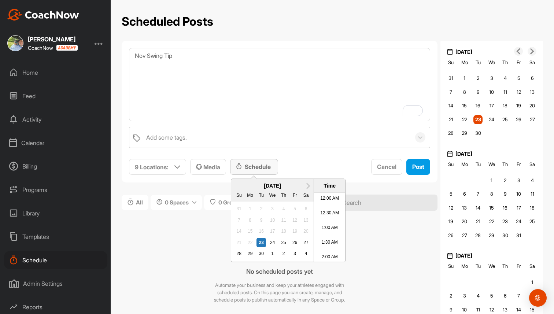
scroll to position [266, 0]
click at [308, 187] on span "Next Month" at bounding box center [308, 185] width 0 height 8
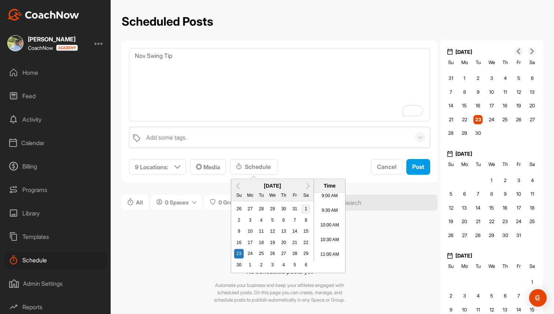
click at [305, 206] on div "1" at bounding box center [306, 210] width 10 height 10
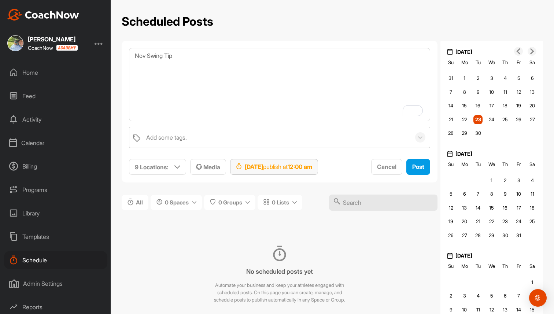
click at [312, 165] on strong "12:00 am" at bounding box center [300, 166] width 25 height 7
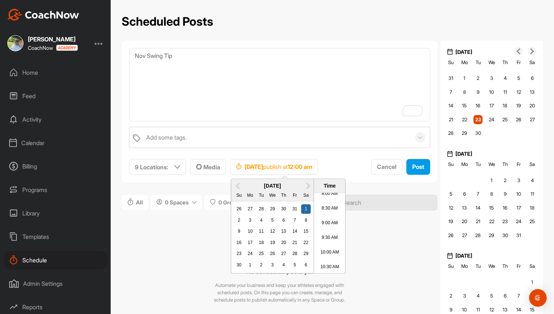
scroll to position [244, 0]
click at [326, 223] on li "9:00 AM" at bounding box center [329, 220] width 31 height 15
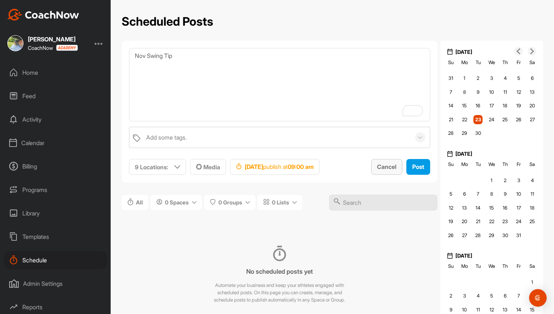
click at [392, 167] on span "Cancel" at bounding box center [386, 166] width 19 height 7
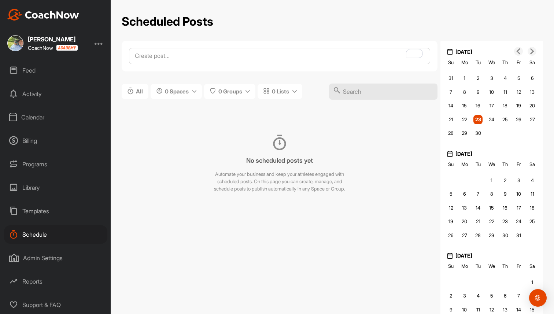
click at [52, 258] on div "Admin Settings" at bounding box center [55, 258] width 103 height 18
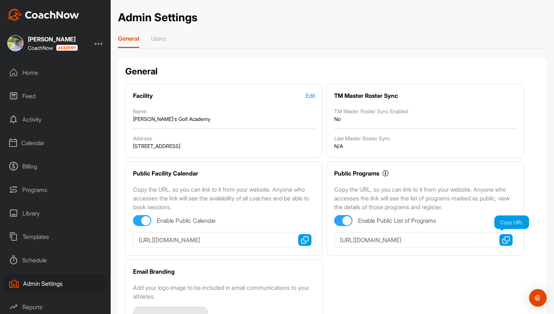
click at [509, 241] on img "button" at bounding box center [506, 239] width 7 height 7
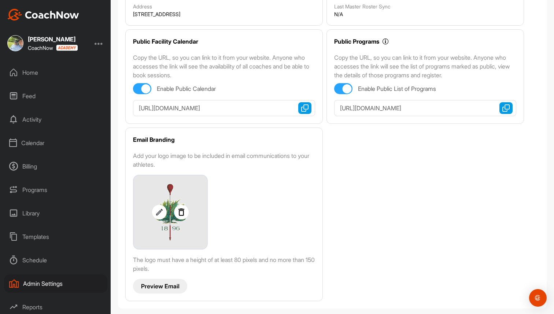
scroll to position [26, 0]
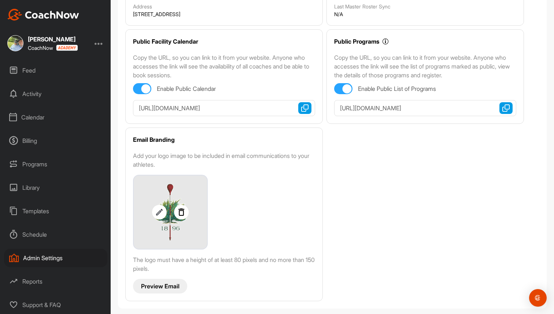
click at [34, 283] on div "Reports" at bounding box center [55, 281] width 103 height 18
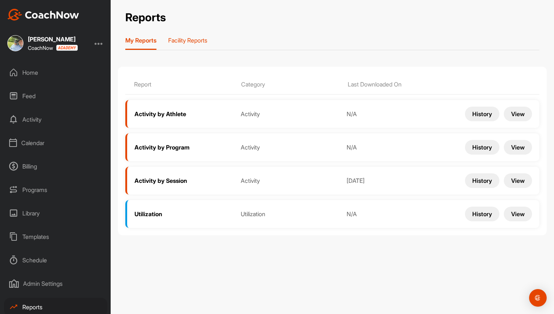
click at [201, 42] on p "Facility Reports" at bounding box center [187, 40] width 39 height 7
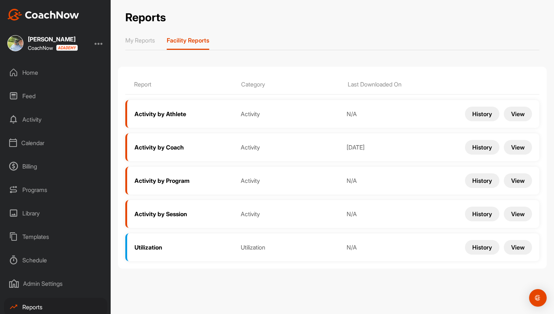
click at [523, 148] on button "View" at bounding box center [518, 147] width 28 height 15
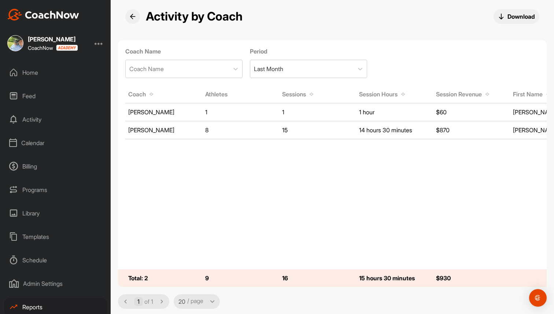
click at [35, 73] on div "Home" at bounding box center [55, 72] width 103 height 18
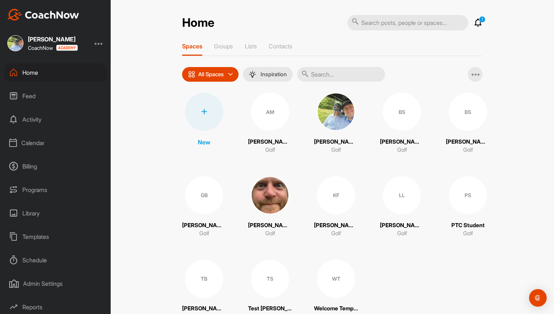
click at [280, 151] on div "AM Allie Mair Golf" at bounding box center [270, 124] width 44 height 62
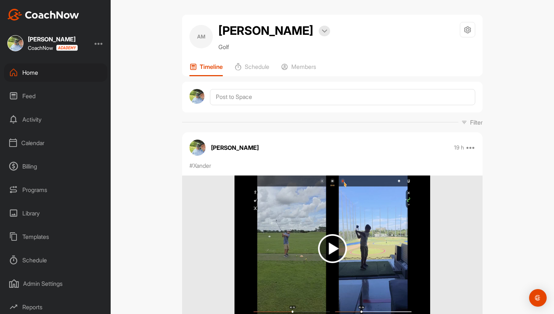
click at [73, 73] on div "Home" at bounding box center [55, 72] width 103 height 18
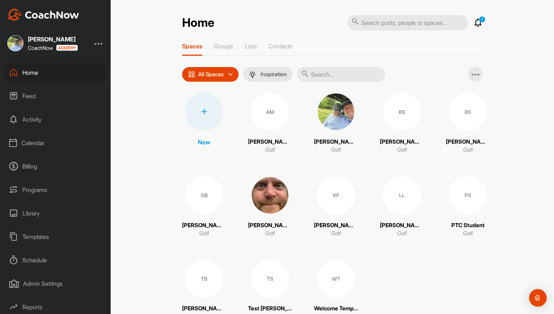
click at [136, 16] on div "Home 1 Notifications Invitations This Month WT Welcome T. joined space 2 w • We…" at bounding box center [333, 157] width 444 height 314
click at [228, 46] on p "Groups" at bounding box center [223, 46] width 19 height 7
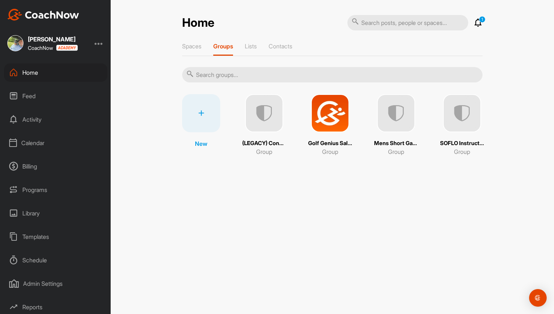
click at [337, 122] on img at bounding box center [330, 113] width 38 height 38
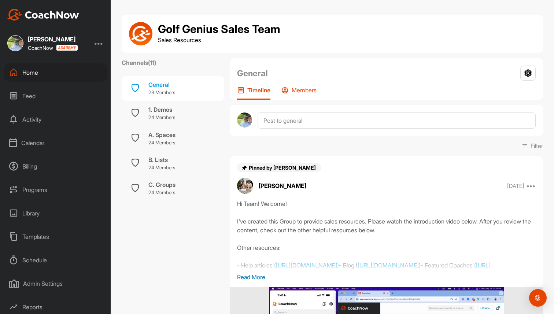
click at [309, 94] on div "Members" at bounding box center [299, 93] width 35 height 13
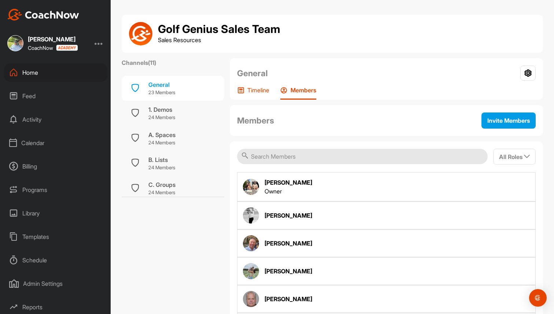
click at [263, 93] on p "Timeline" at bounding box center [258, 90] width 22 height 7
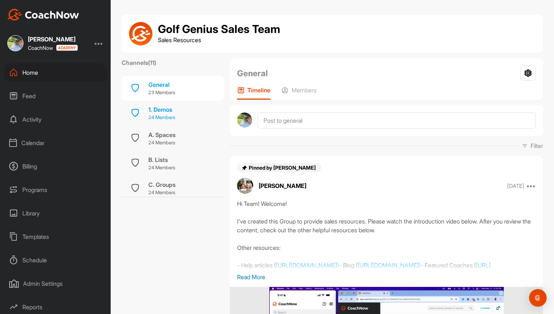
click at [168, 117] on p "24 Members" at bounding box center [161, 117] width 27 height 7
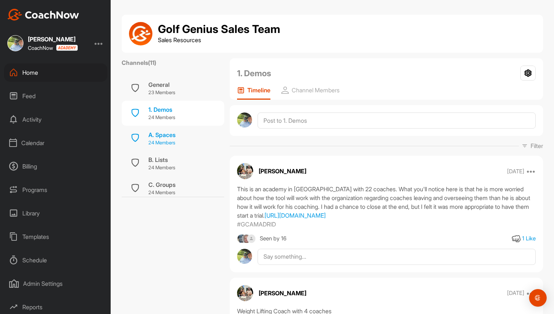
click at [166, 136] on div "A. Spaces" at bounding box center [161, 135] width 27 height 9
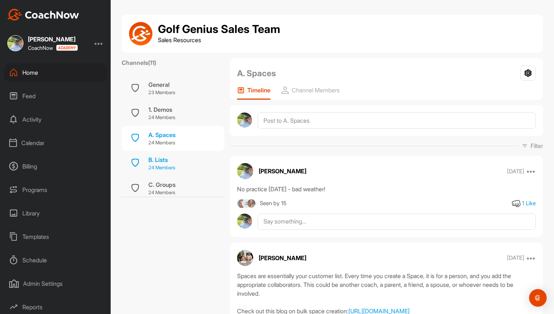
click at [165, 157] on div "B. Lists" at bounding box center [161, 159] width 27 height 9
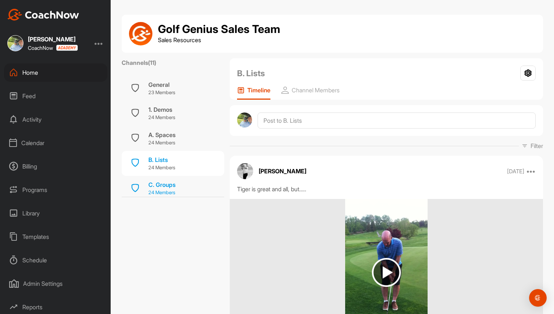
click at [168, 184] on div "C. Groups" at bounding box center [161, 184] width 27 height 9
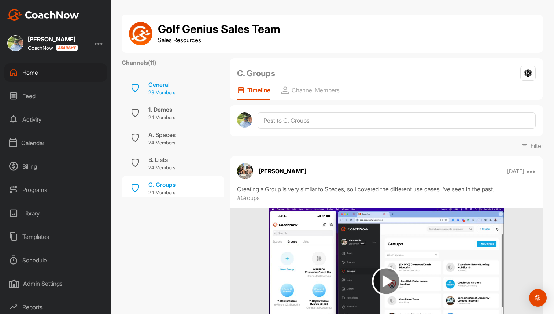
click at [165, 91] on p "23 Members" at bounding box center [161, 92] width 27 height 7
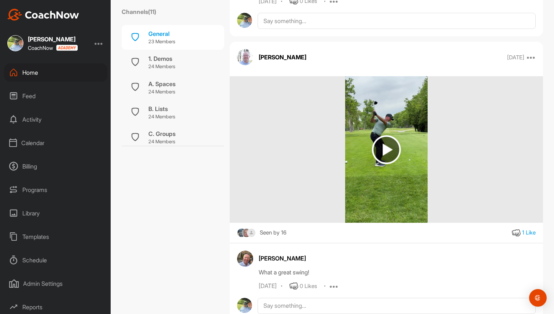
scroll to position [592, 0]
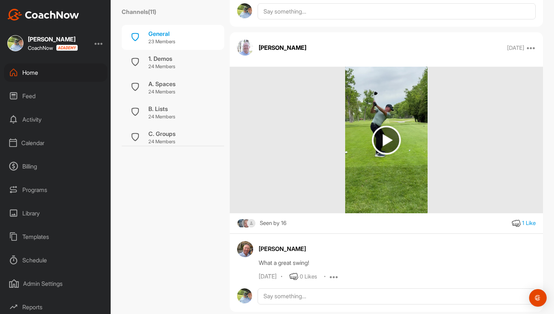
click at [73, 70] on div "Home" at bounding box center [55, 72] width 103 height 18
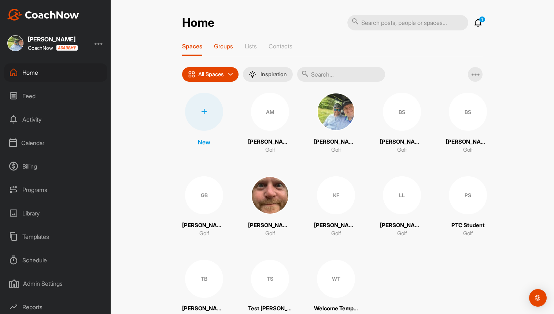
click at [230, 44] on p "Groups" at bounding box center [223, 46] width 19 height 7
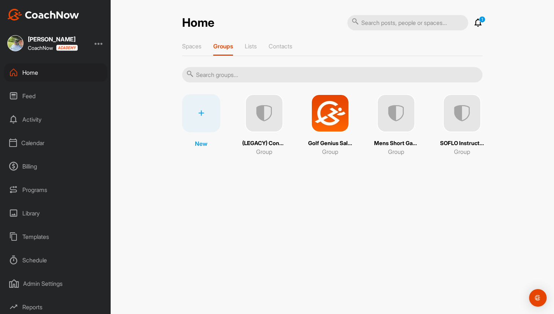
click at [461, 108] on img at bounding box center [462, 113] width 38 height 38
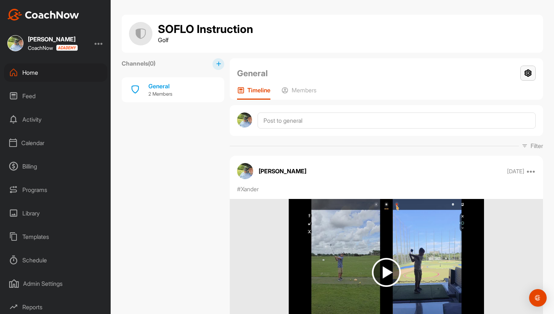
click at [530, 73] on icon at bounding box center [528, 73] width 15 height 15
click at [505, 94] on li "Group Settings" at bounding box center [507, 93] width 60 height 23
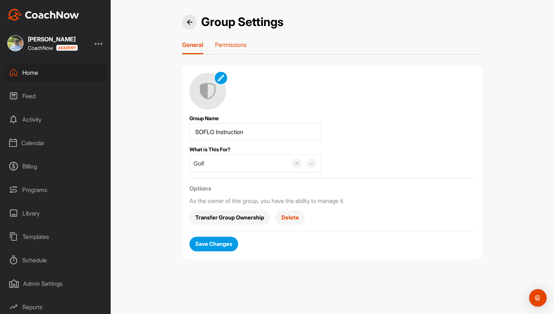
click at [235, 46] on p "Permissions" at bounding box center [231, 44] width 32 height 7
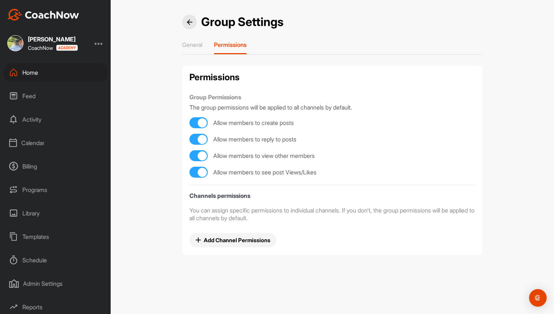
click at [69, 75] on div "Home" at bounding box center [55, 72] width 103 height 18
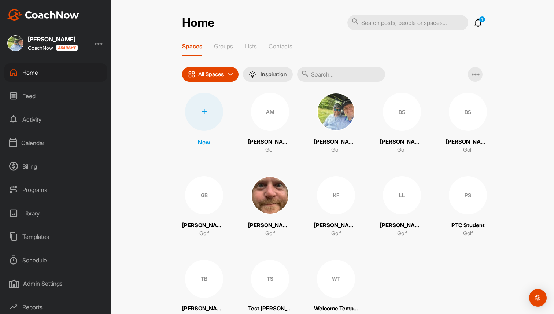
click at [147, 44] on div "Home 1 Notifications Invitations This Month WT Welcome T. joined space 2 w • We…" at bounding box center [333, 157] width 444 height 314
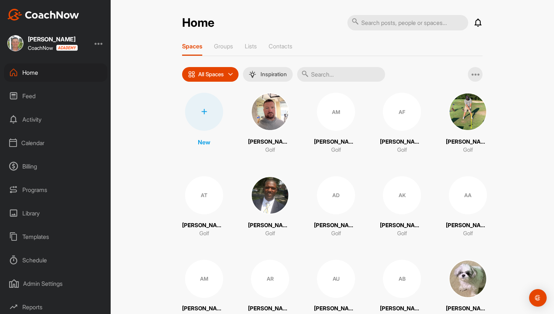
click at [274, 108] on img at bounding box center [270, 112] width 38 height 38
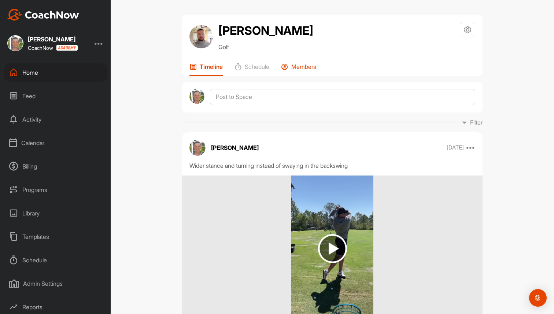
click at [295, 70] on p "Members" at bounding box center [303, 66] width 25 height 7
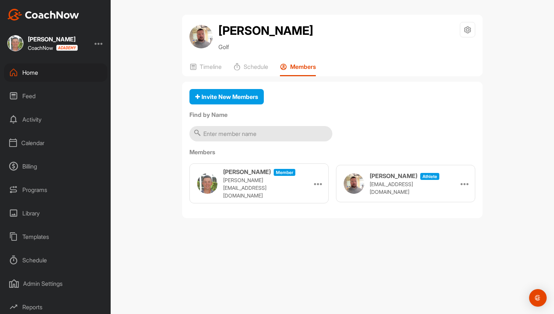
click at [44, 73] on div "Home" at bounding box center [55, 72] width 103 height 18
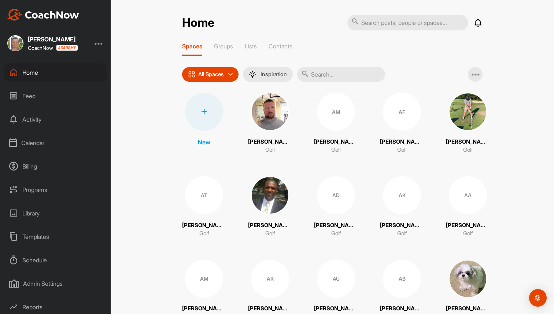
click at [276, 108] on img at bounding box center [270, 112] width 38 height 38
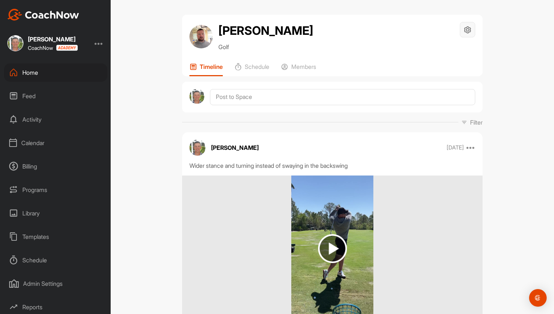
click at [468, 27] on icon at bounding box center [468, 30] width 8 height 8
click at [454, 48] on li "Space Settings" at bounding box center [446, 50] width 60 height 23
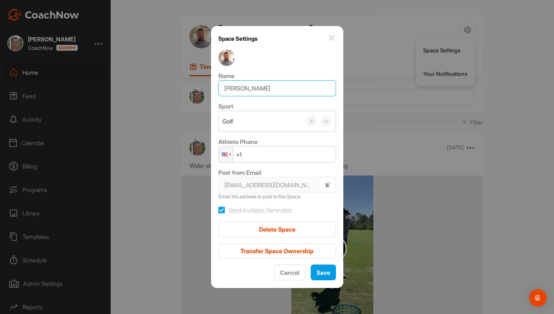
click at [229, 87] on input "[PERSON_NAME]" at bounding box center [277, 88] width 118 height 16
type input "[PERSON_NAME]"
click at [319, 271] on span "Save" at bounding box center [324, 272] width 14 height 7
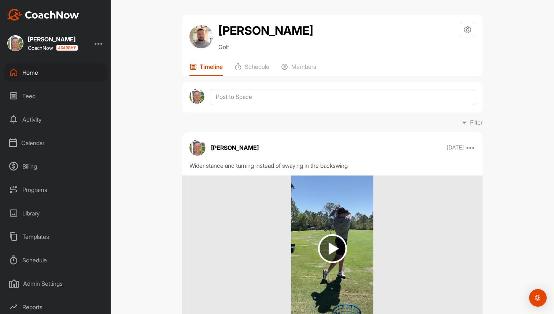
click at [40, 73] on div "Home" at bounding box center [55, 72] width 103 height 18
